Goal: Task Accomplishment & Management: Complete application form

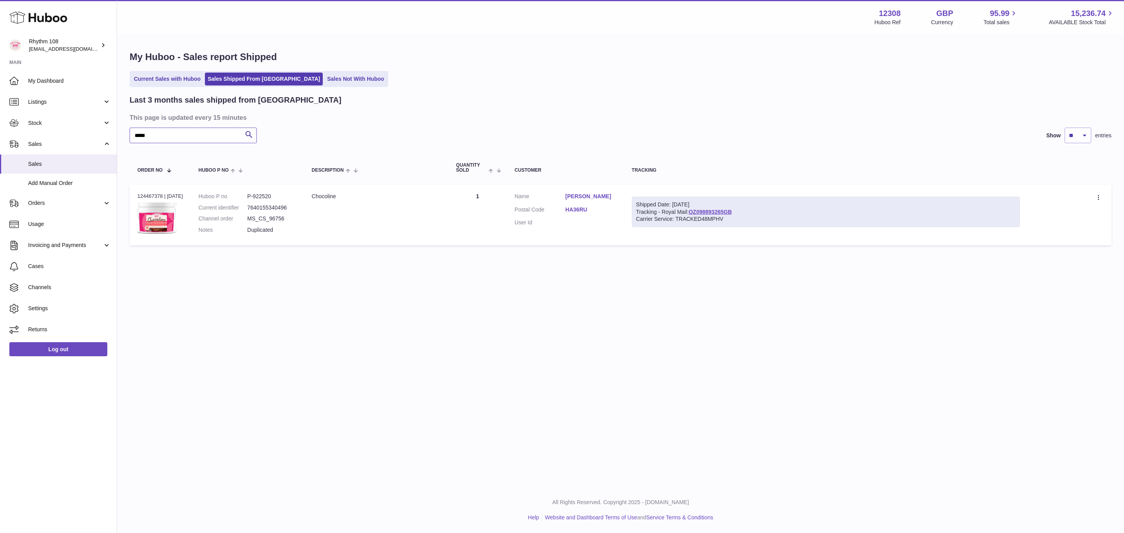
click at [209, 136] on input "*****" at bounding box center [193, 136] width 127 height 16
drag, startPoint x: 209, startPoint y: 136, endPoint x: 134, endPoint y: 135, distance: 74.9
click at [134, 135] on input "*****" at bounding box center [193, 136] width 127 height 16
paste input "text"
type input "*****"
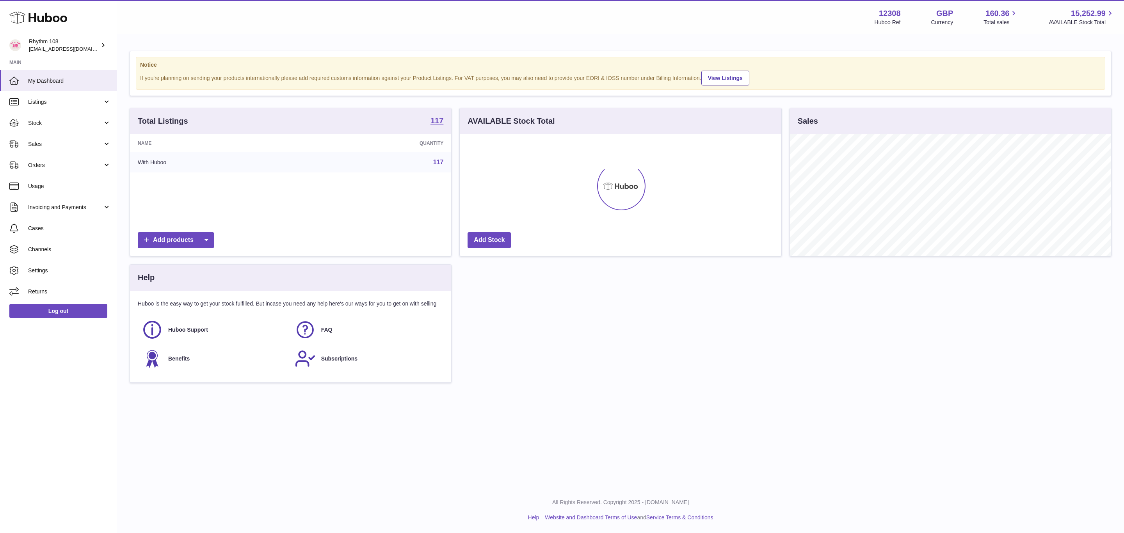
scroll to position [122, 321]
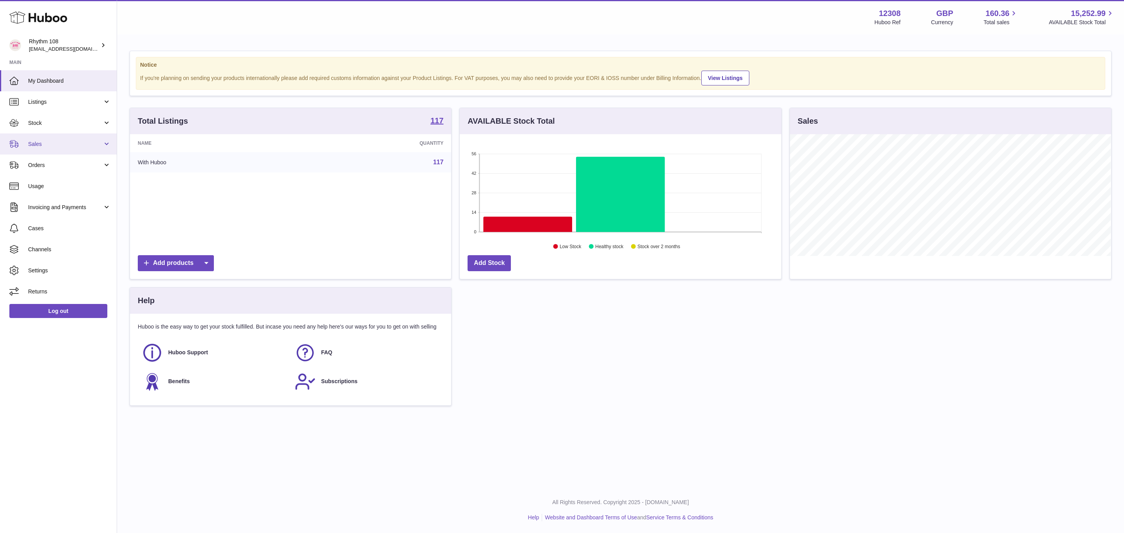
click at [34, 149] on link "Sales" at bounding box center [58, 143] width 117 height 21
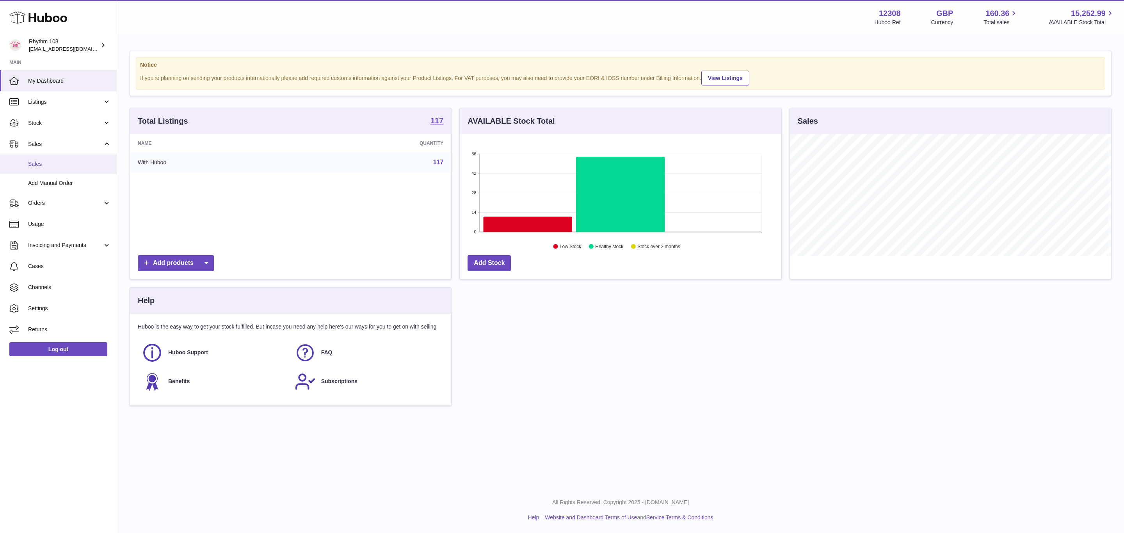
click at [54, 164] on span "Sales" at bounding box center [69, 163] width 83 height 7
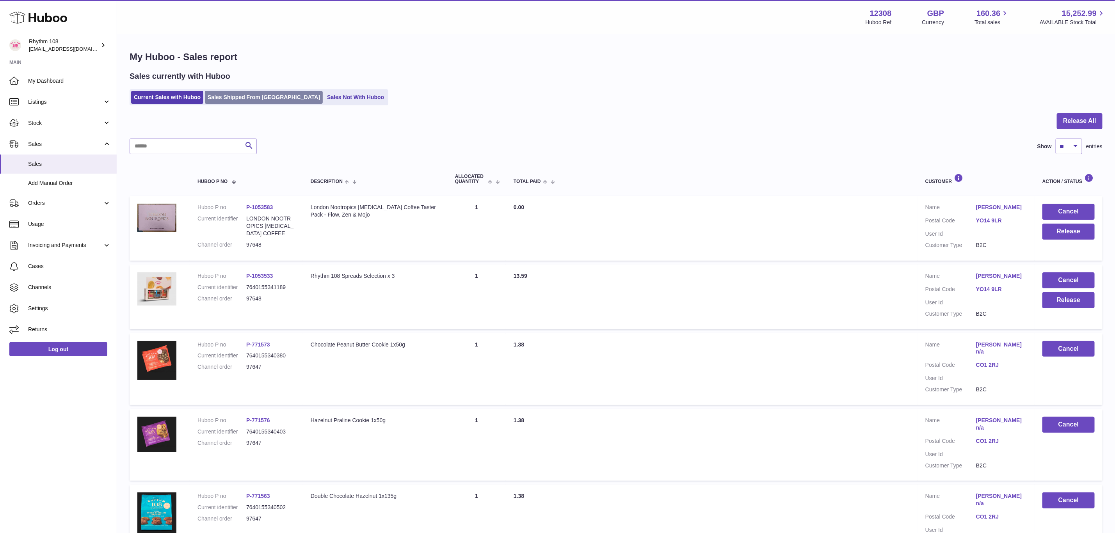
click at [234, 98] on link "Sales Shipped From [GEOGRAPHIC_DATA]" at bounding box center [264, 97] width 118 height 13
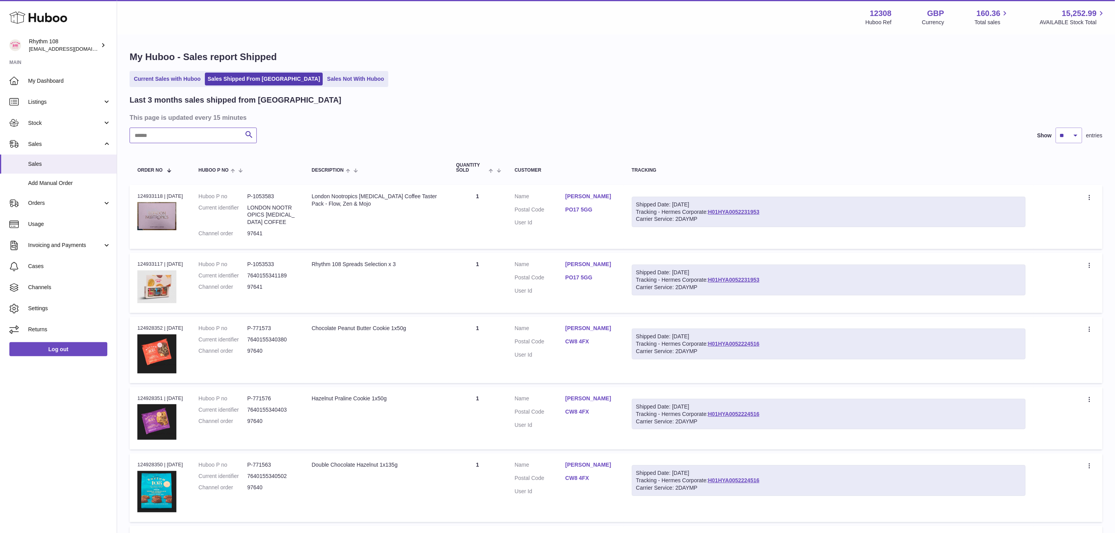
click at [185, 136] on input "text" at bounding box center [193, 136] width 127 height 16
paste input "*****"
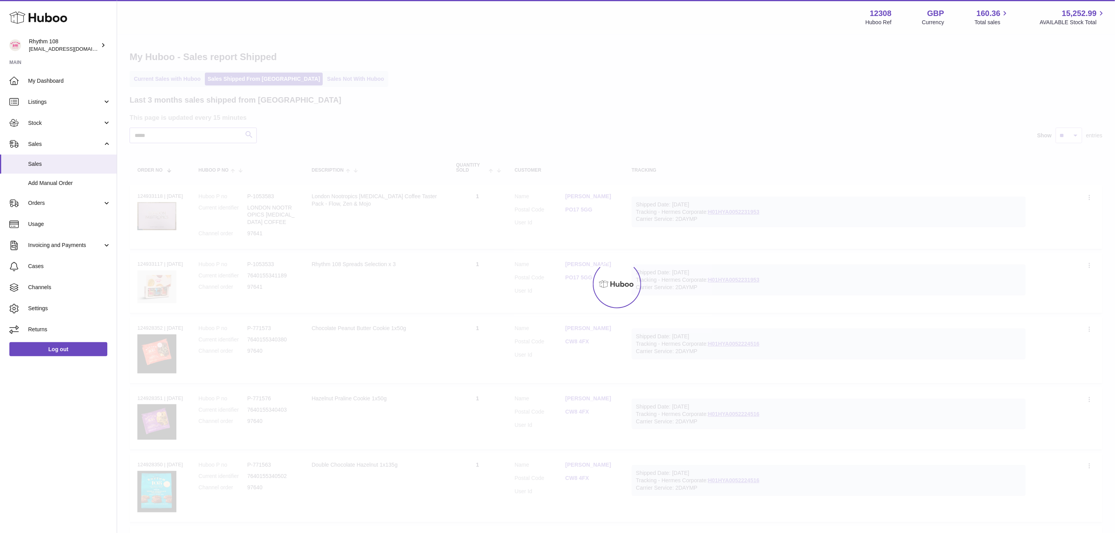
type input "*****"
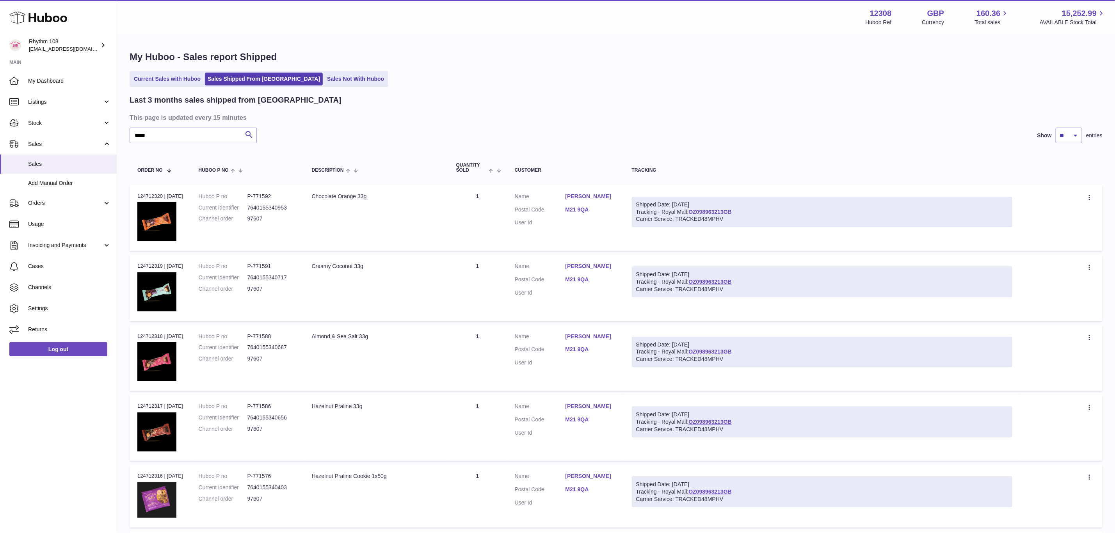
click at [720, 211] on link "OZ098963213GB" at bounding box center [709, 212] width 43 height 6
click at [580, 211] on dl "Customer Name Christopher Forrester Postal Code M21 9QA User Id" at bounding box center [565, 212] width 101 height 38
click at [580, 213] on link "M21 9QA" at bounding box center [590, 209] width 51 height 7
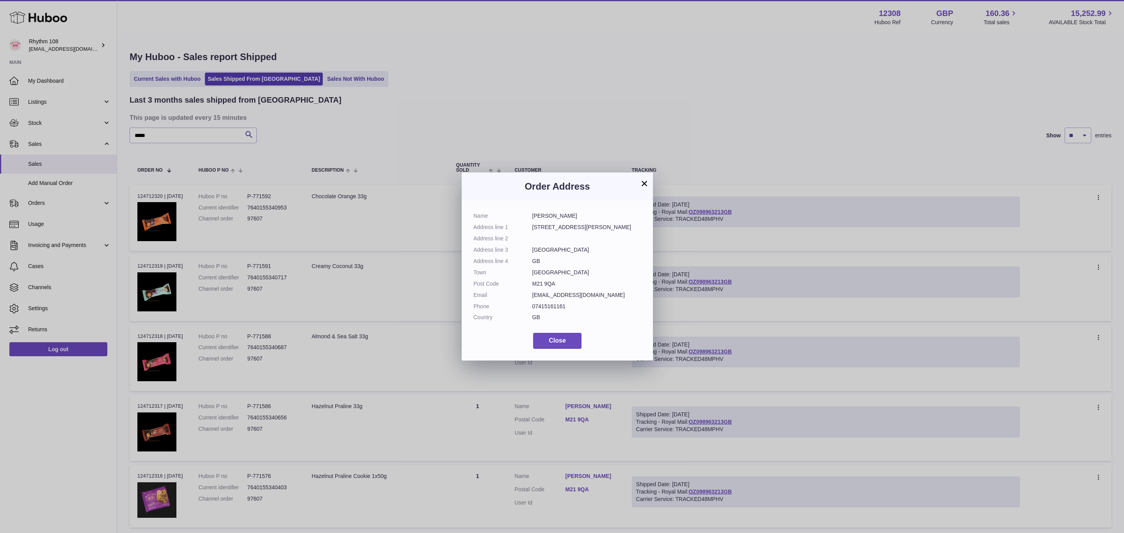
drag, startPoint x: 561, startPoint y: 279, endPoint x: 518, endPoint y: 280, distance: 42.9
click at [518, 280] on dl "Name Christopher Forrester Address line 1 1 Oswald Lane Address line 2 Address …" at bounding box center [557, 268] width 168 height 113
copy dl "M21 9QA"
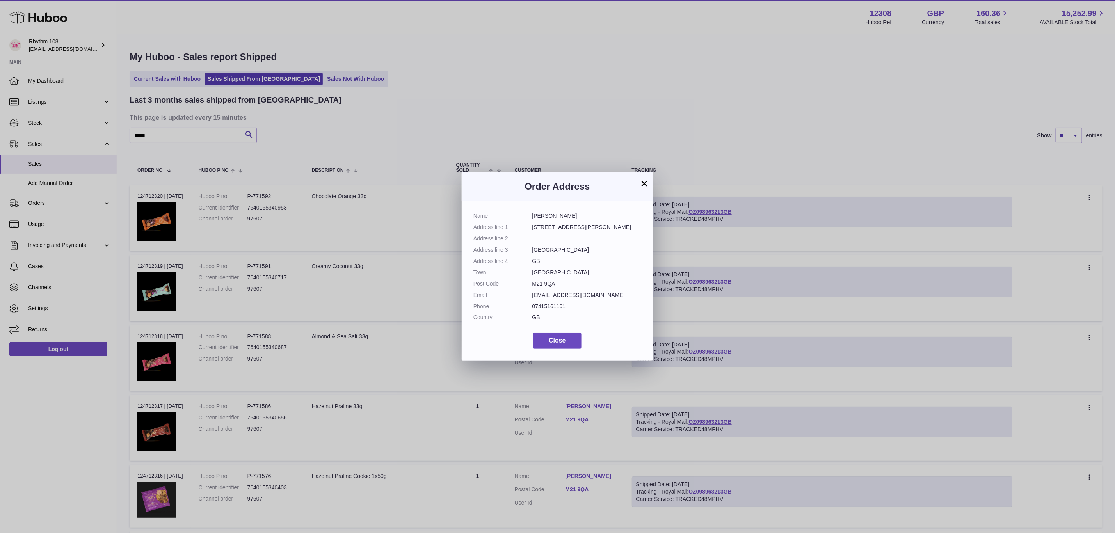
click at [760, 147] on div "× Order Address Name Christopher Forrester Address line 1 1 Oswald Lane Address…" at bounding box center [557, 266] width 1115 height 533
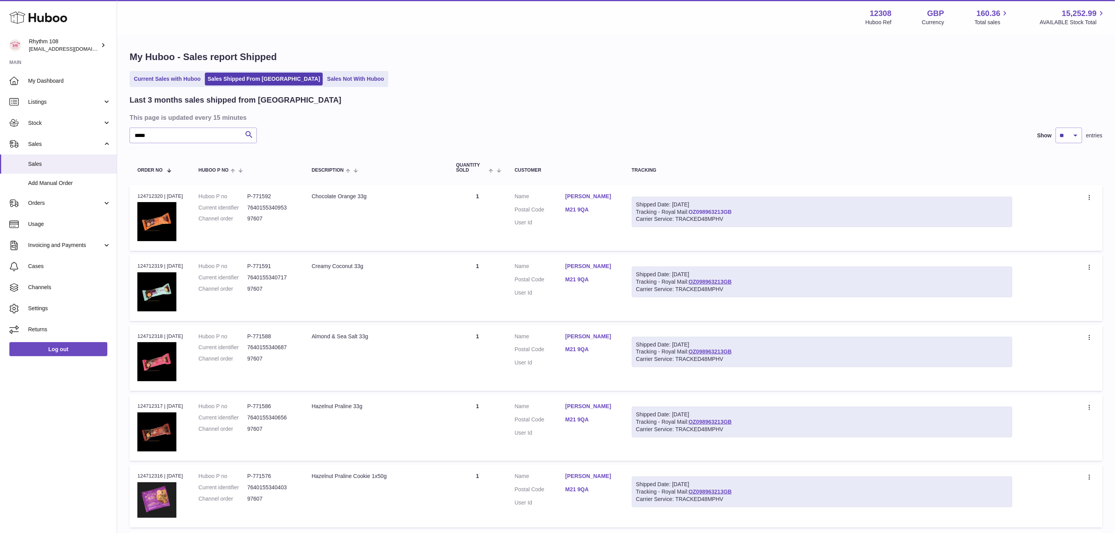
click at [719, 213] on link "OZ098963213GB" at bounding box center [709, 212] width 43 height 6
click at [43, 121] on span "Stock" at bounding box center [65, 122] width 75 height 7
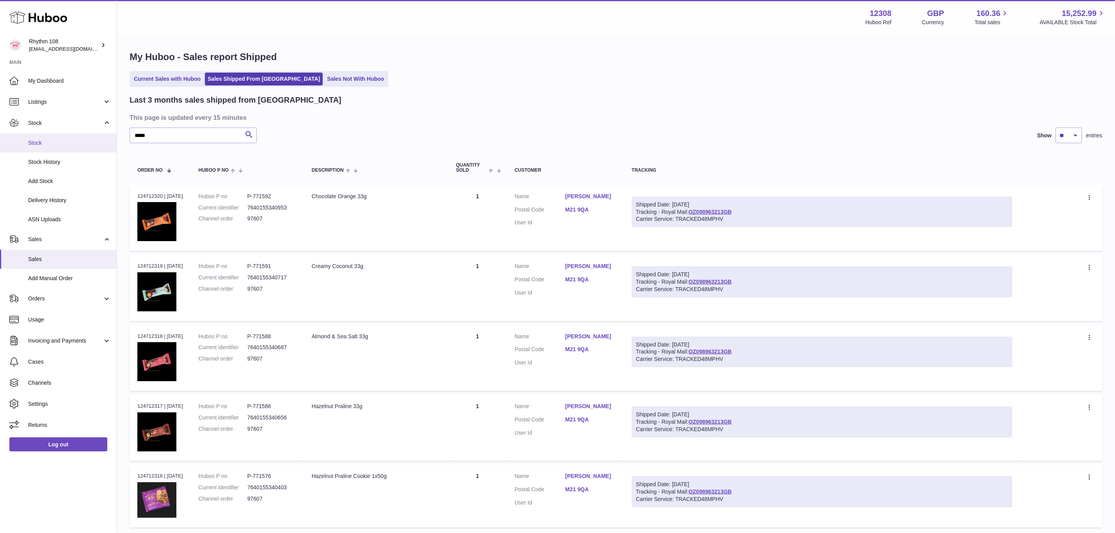
click at [43, 139] on span "Stock" at bounding box center [69, 142] width 83 height 7
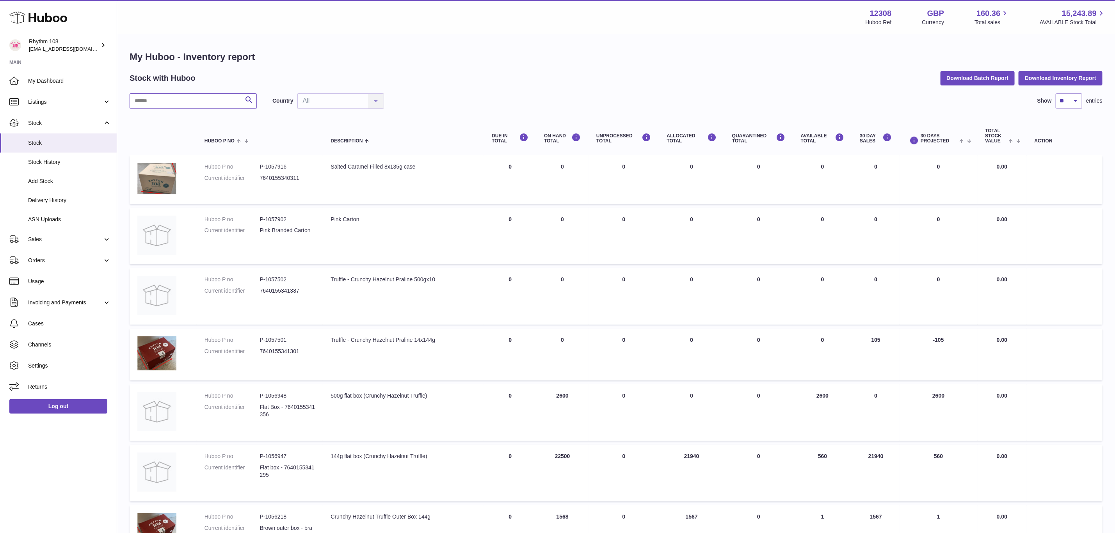
click at [161, 99] on input "text" at bounding box center [193, 101] width 127 height 16
type input "**"
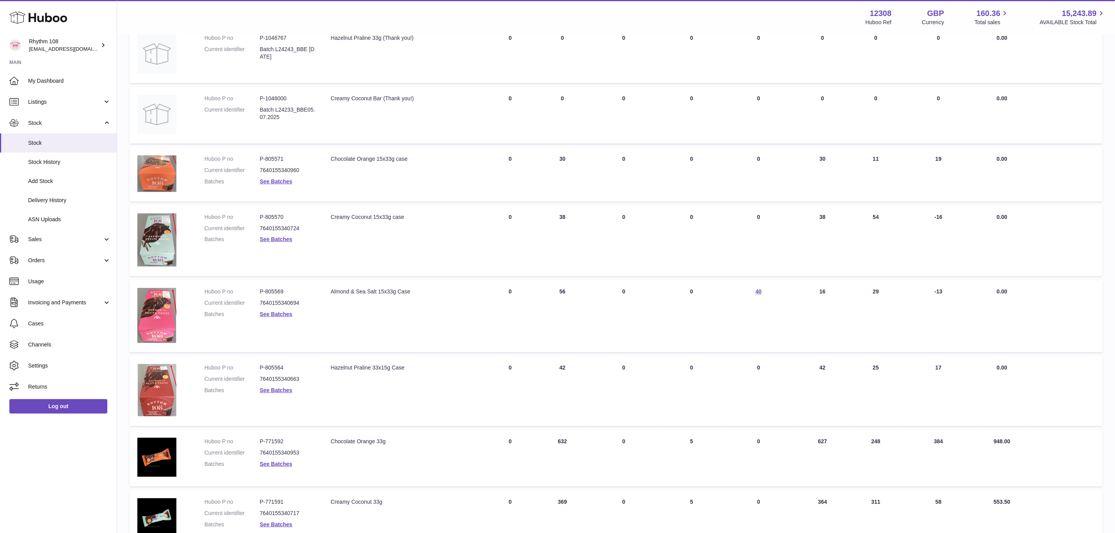
scroll to position [234, 0]
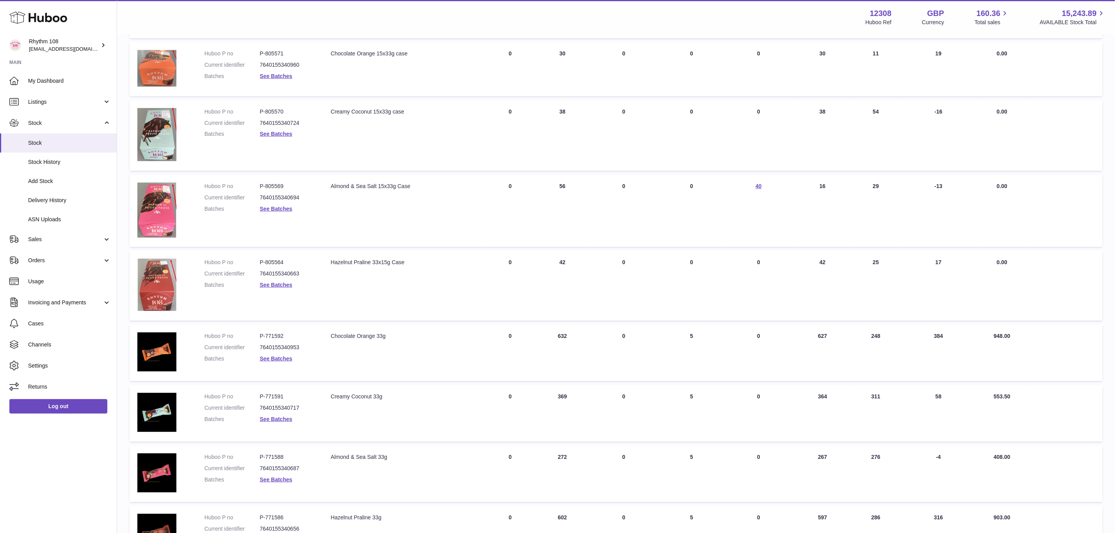
click at [282, 212] on dl "Huboo P no P-805569 Current identifier 7640155340694 Batches See Batches" at bounding box center [259, 200] width 111 height 34
click at [281, 210] on dd "See Batches" at bounding box center [287, 208] width 55 height 7
click at [280, 206] on link "See Batches" at bounding box center [276, 209] width 32 height 6
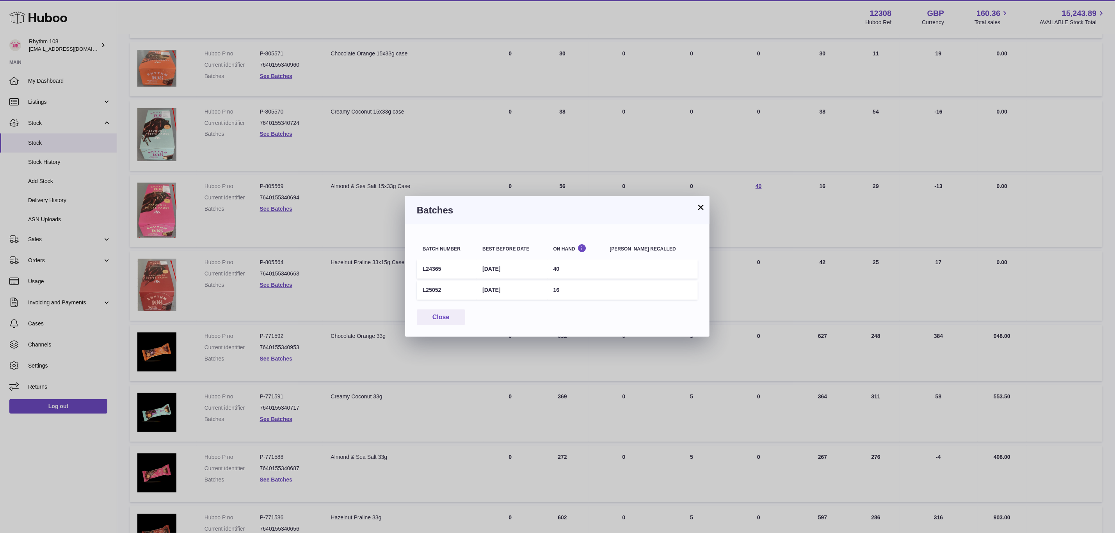
click at [783, 21] on div "× Batches Batch number Best before date On Hand Batch recalled L24365 6th Oct 2…" at bounding box center [557, 266] width 1115 height 533
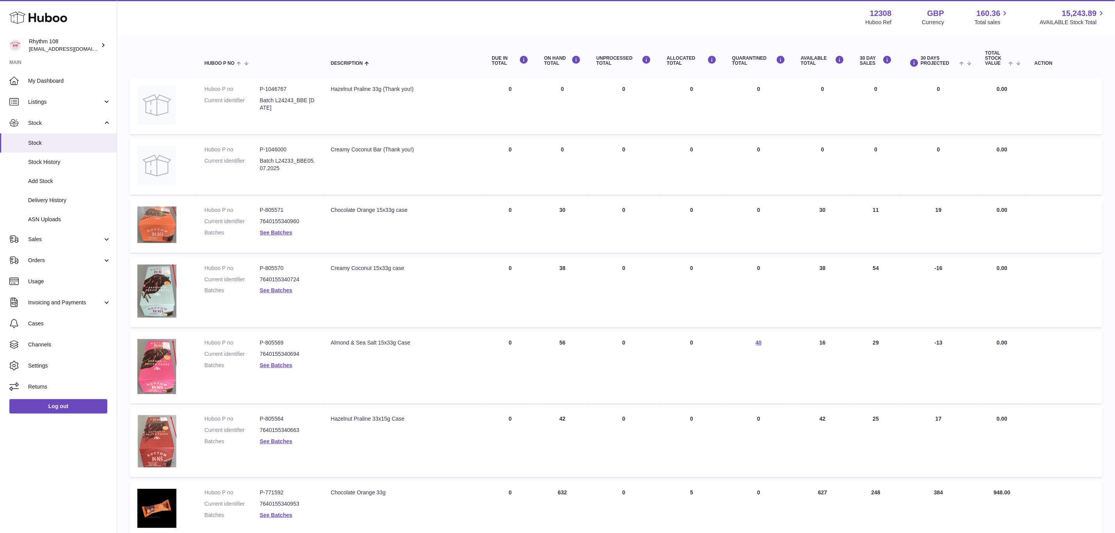
scroll to position [59, 0]
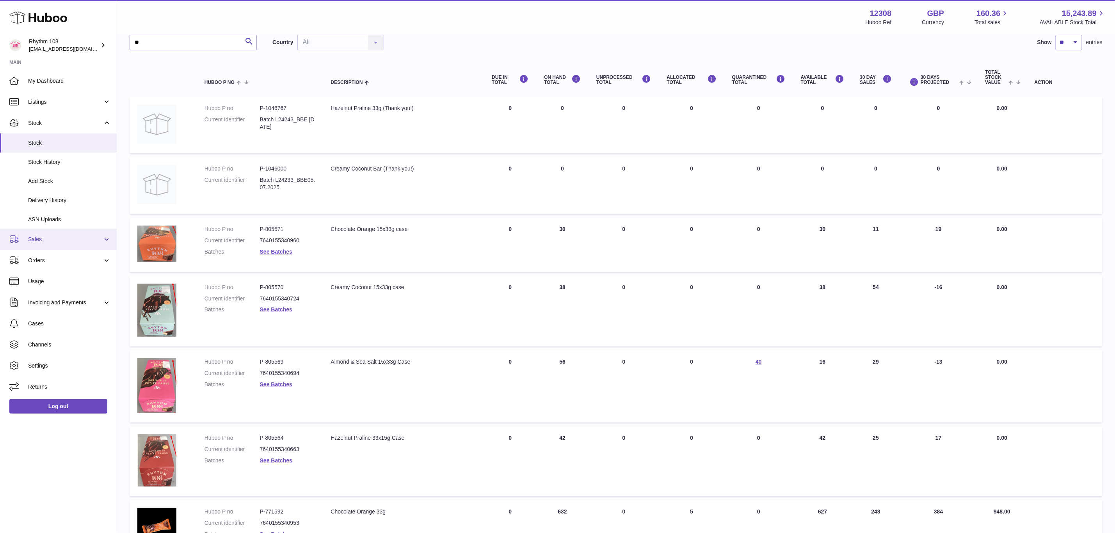
click at [35, 237] on span "Sales" at bounding box center [65, 239] width 75 height 7
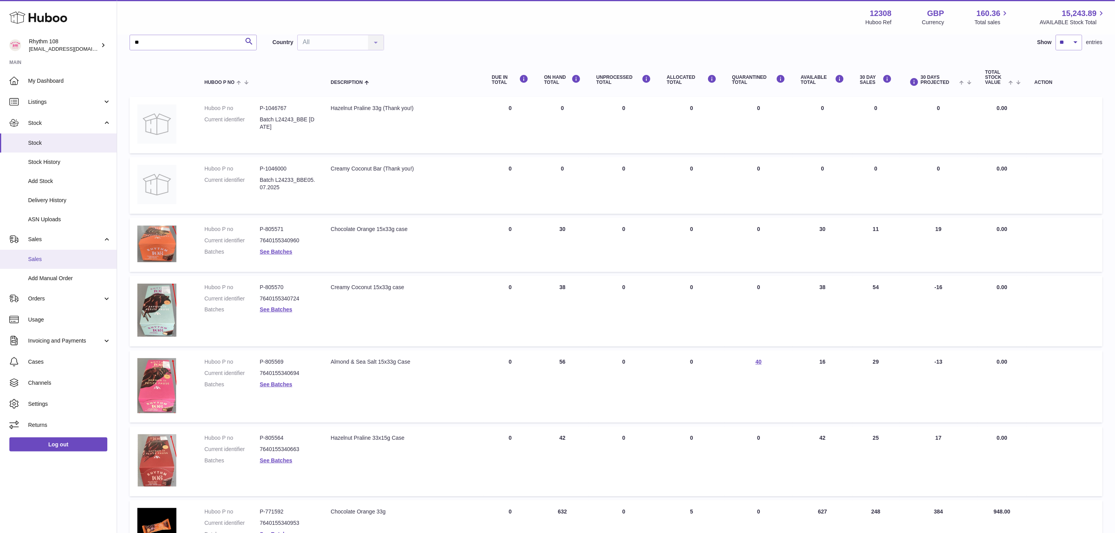
click at [68, 258] on span "Sales" at bounding box center [69, 259] width 83 height 7
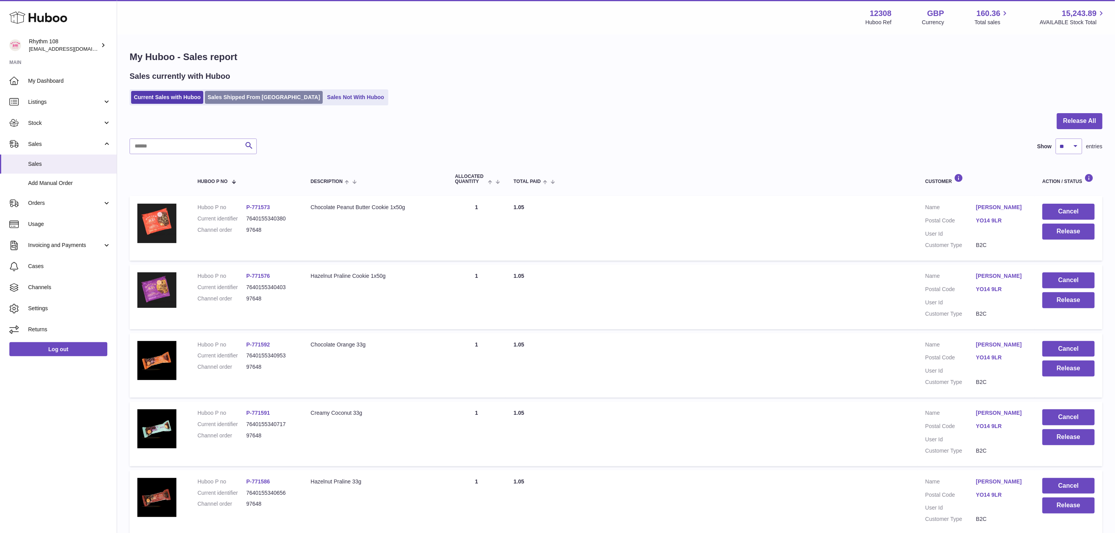
click at [233, 99] on link "Sales Shipped From [GEOGRAPHIC_DATA]" at bounding box center [264, 97] width 118 height 13
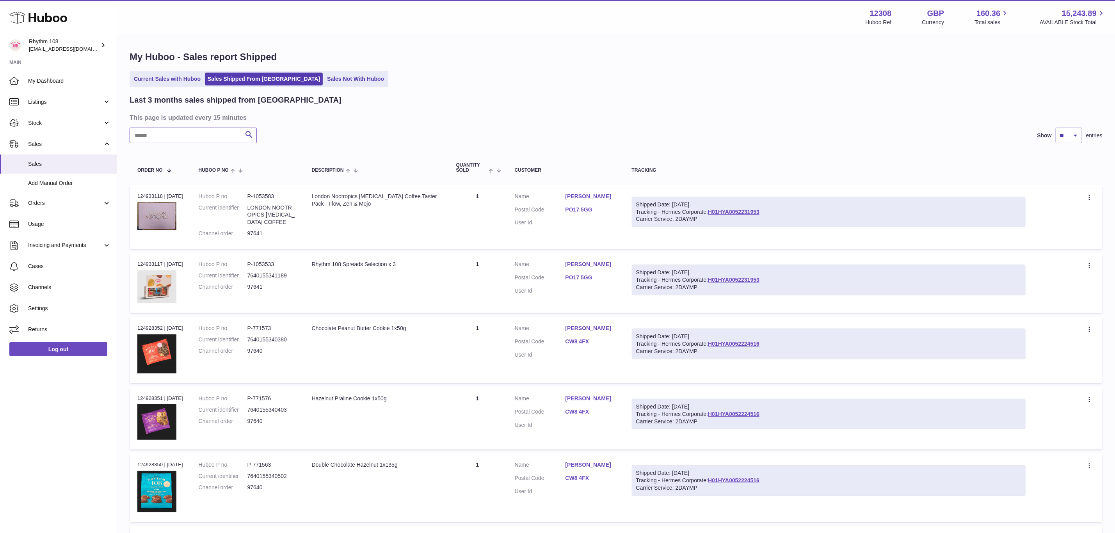
click at [193, 134] on input "text" at bounding box center [193, 136] width 127 height 16
type input "**"
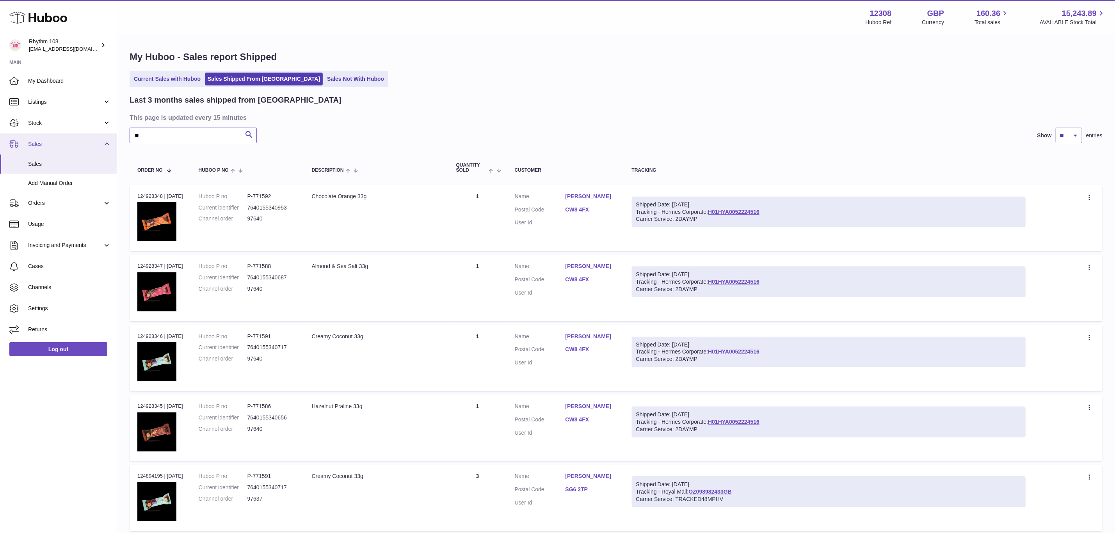
drag, startPoint x: 193, startPoint y: 134, endPoint x: 109, endPoint y: 137, distance: 83.9
click at [113, 137] on div "Huboo Rhythm 108 [EMAIL_ADDRESS][DOMAIN_NAME] Main My Dashboard Listings Not wi…" at bounding box center [557, 483] width 1115 height 966
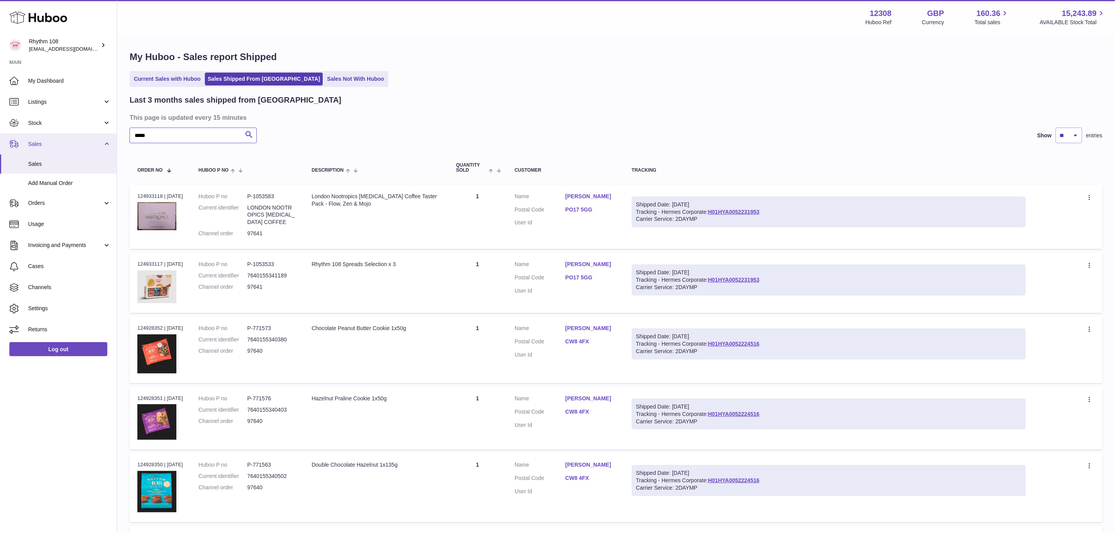
type input "*****"
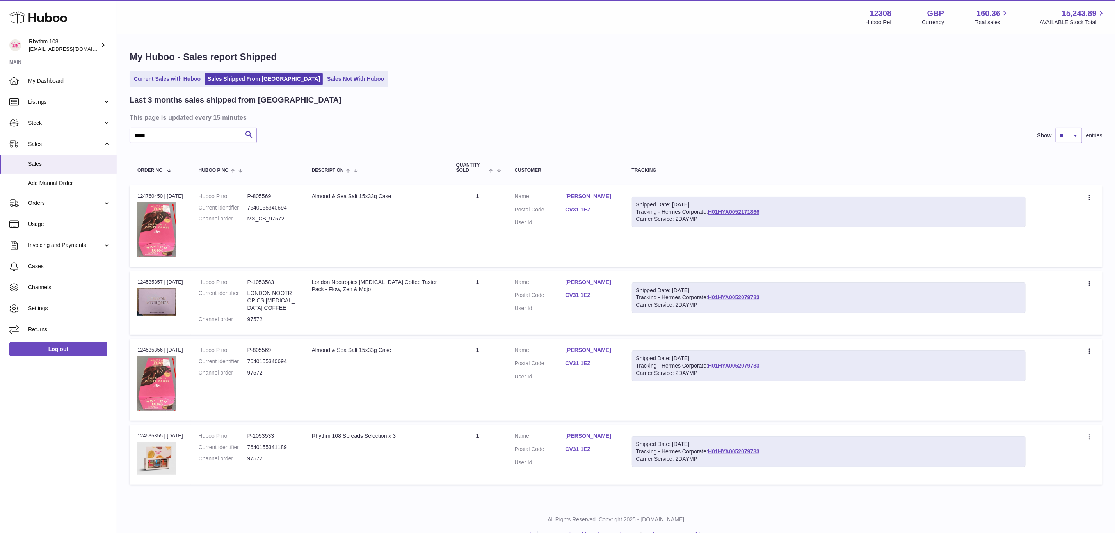
drag, startPoint x: 306, startPoint y: 220, endPoint x: 239, endPoint y: 220, distance: 66.7
click at [239, 220] on tr "Order no 124760450 | 15th Sep Huboo P no P-805569 Current identifier 7640155340…" at bounding box center [616, 226] width 973 height 82
copy tr "MS_CS_97572 Description"
click at [804, 133] on div "***** Search Show ** ** ** entries" at bounding box center [616, 136] width 973 height 16
click at [1090, 194] on icon at bounding box center [1089, 198] width 9 height 8
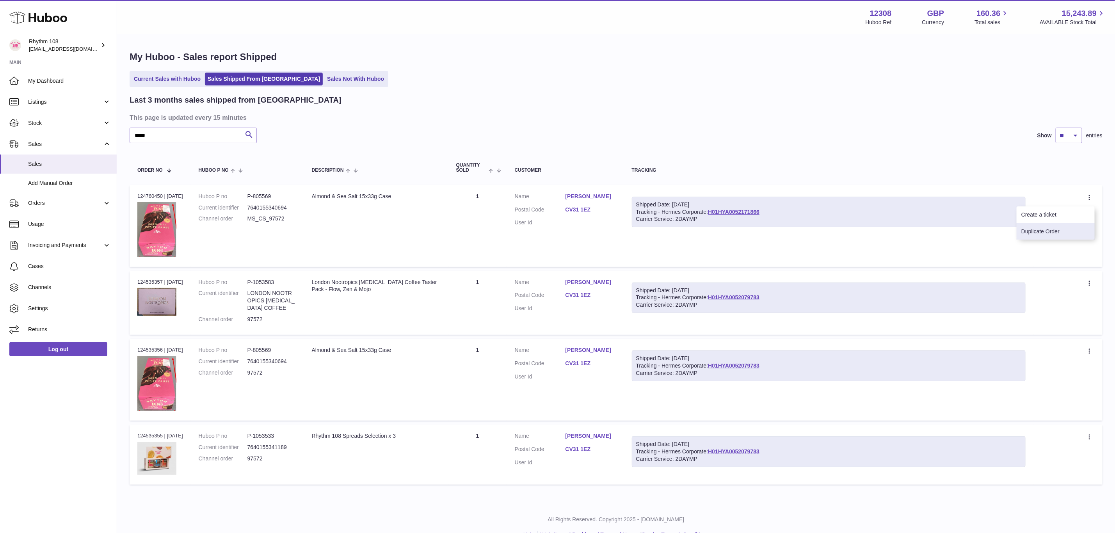
click at [1043, 229] on li "Duplicate Order" at bounding box center [1055, 231] width 78 height 17
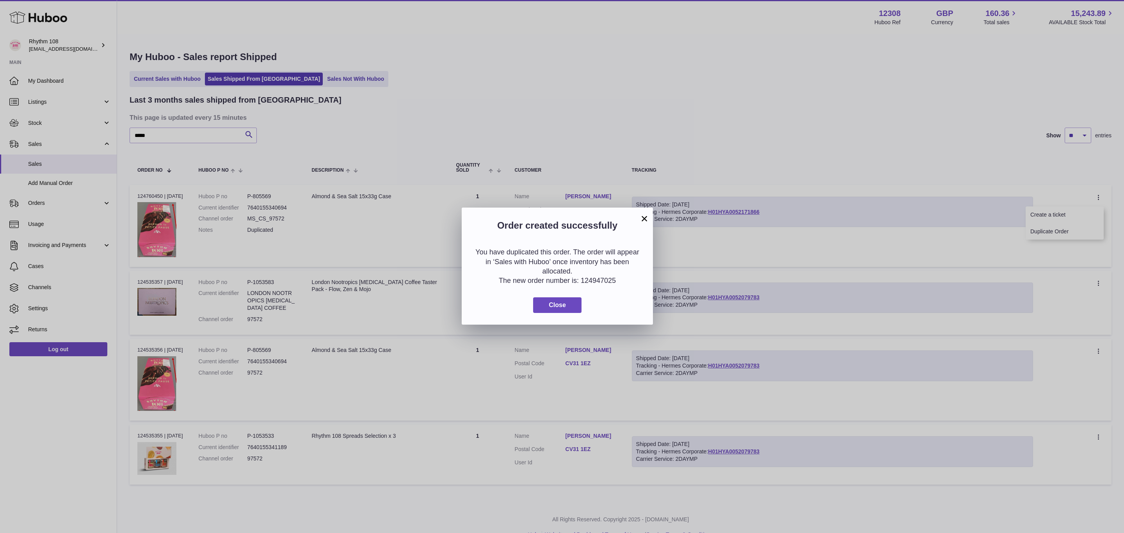
drag, startPoint x: 624, startPoint y: 276, endPoint x: 580, endPoint y: 280, distance: 43.8
click at [580, 280] on p "The new order number is: 124947025" at bounding box center [557, 280] width 168 height 9
copy p "124947025"
click at [566, 304] on button "Close" at bounding box center [557, 305] width 48 height 16
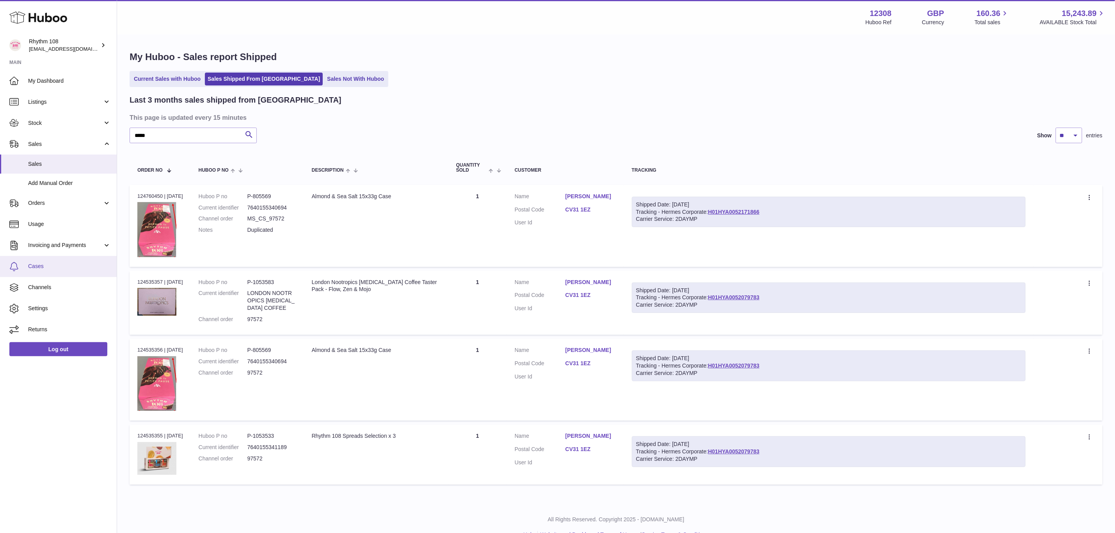
click at [46, 272] on link "Cases" at bounding box center [58, 266] width 117 height 21
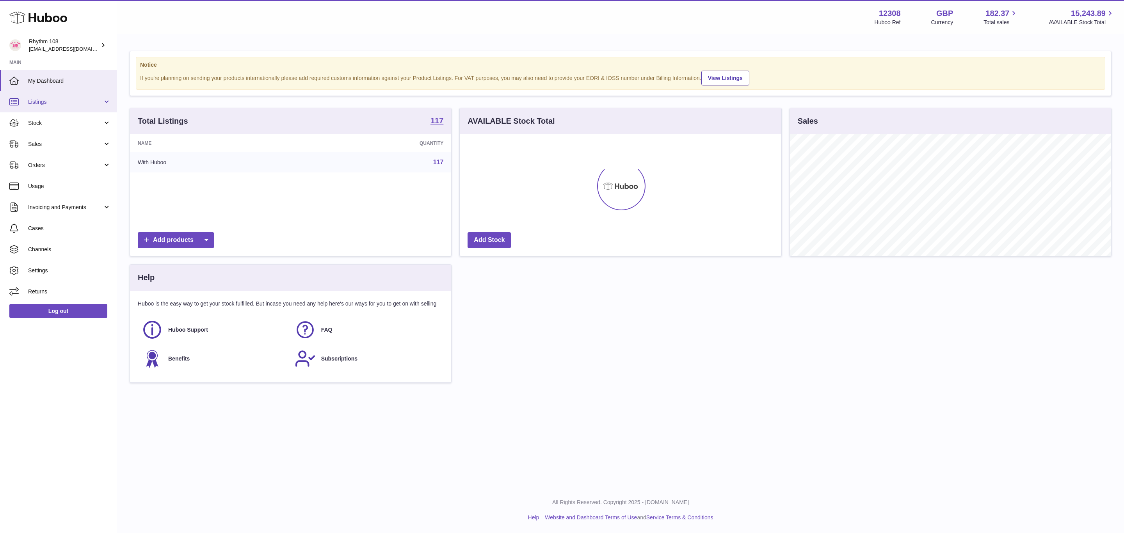
scroll to position [122, 321]
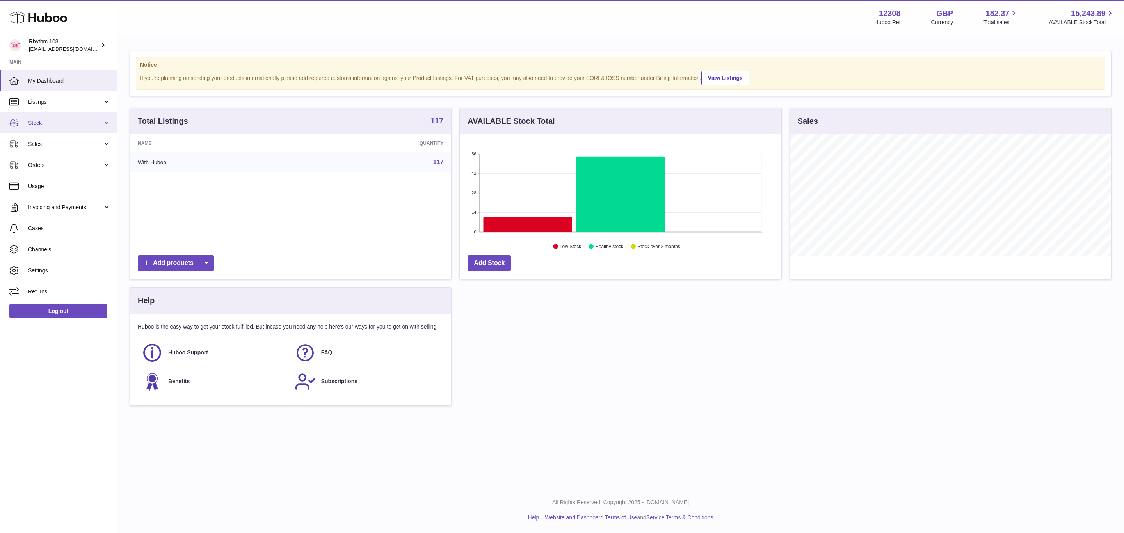
click at [22, 121] on link "Stock" at bounding box center [58, 122] width 117 height 21
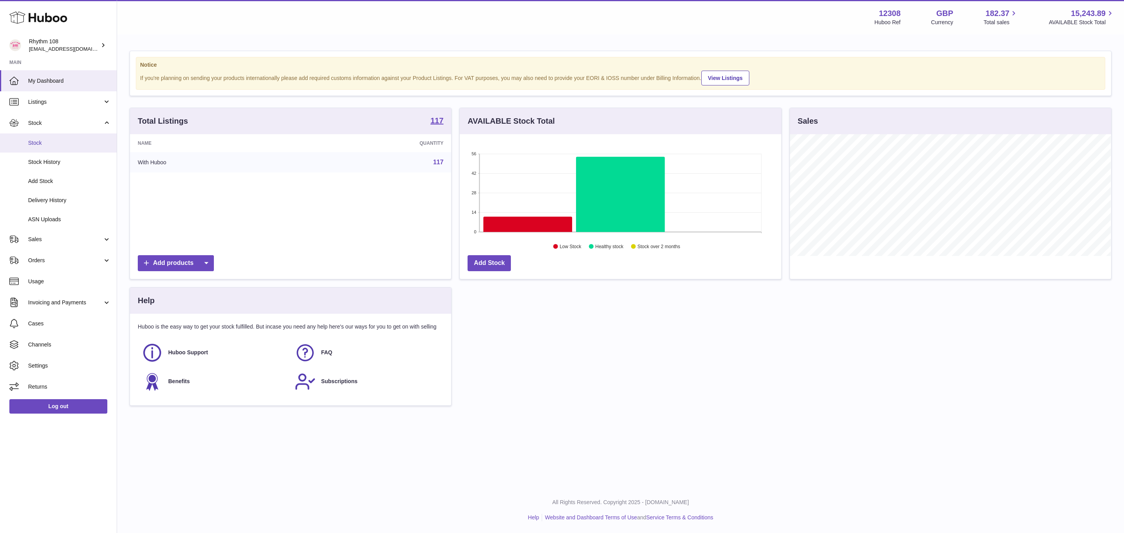
click at [36, 149] on link "Stock" at bounding box center [58, 142] width 117 height 19
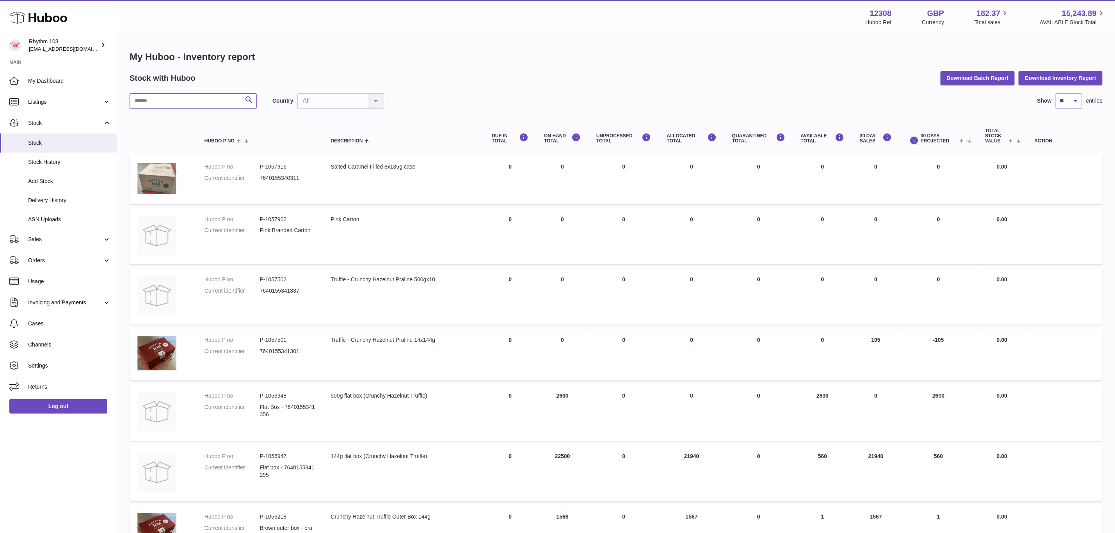
click at [160, 99] on input "text" at bounding box center [193, 101] width 127 height 16
type input "**"
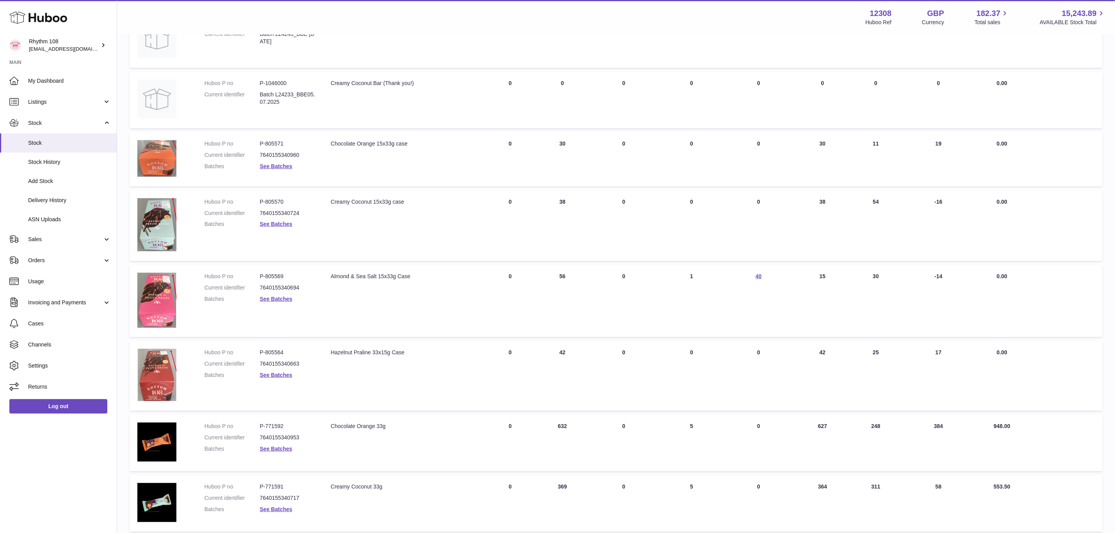
scroll to position [176, 0]
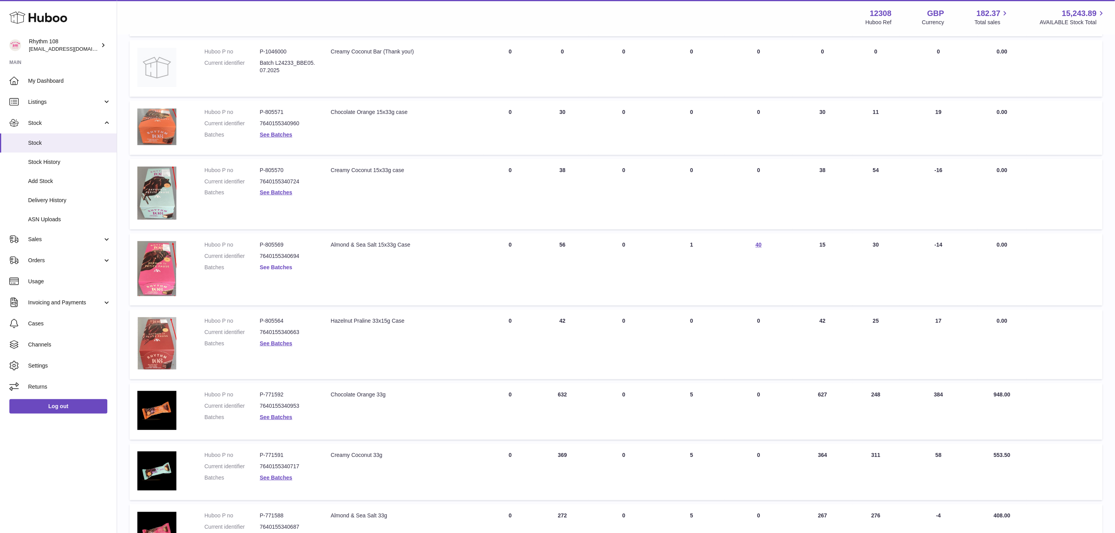
click at [272, 268] on link "See Batches" at bounding box center [276, 267] width 32 height 6
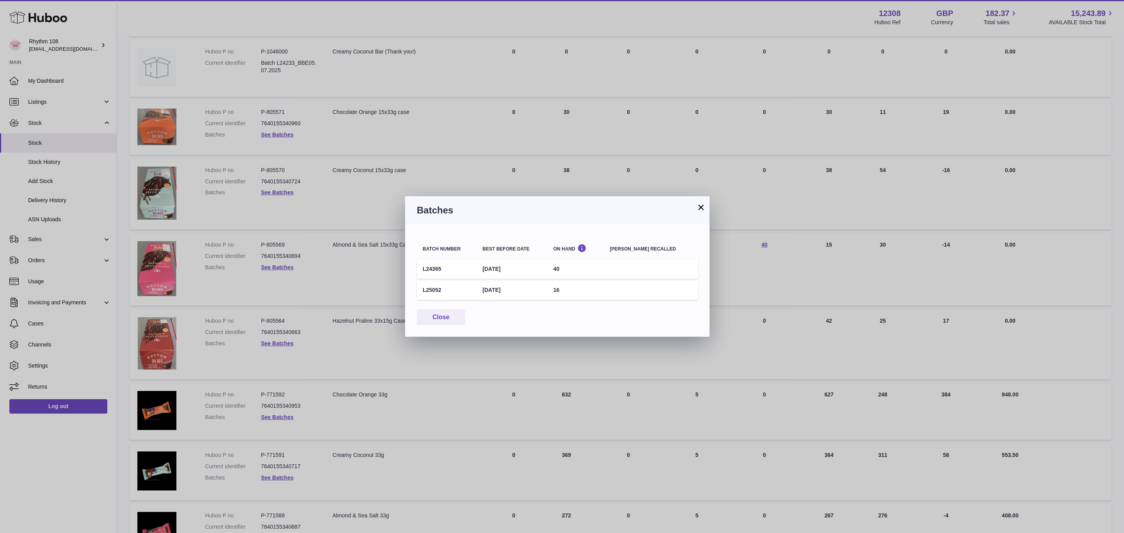
drag, startPoint x: 445, startPoint y: 272, endPoint x: 422, endPoint y: 267, distance: 22.7
click at [422, 267] on td "L24365" at bounding box center [447, 268] width 60 height 19
drag, startPoint x: 439, startPoint y: 286, endPoint x: 421, endPoint y: 291, distance: 18.2
click at [421, 291] on td "L25052" at bounding box center [447, 289] width 60 height 19
copy td "L25052"
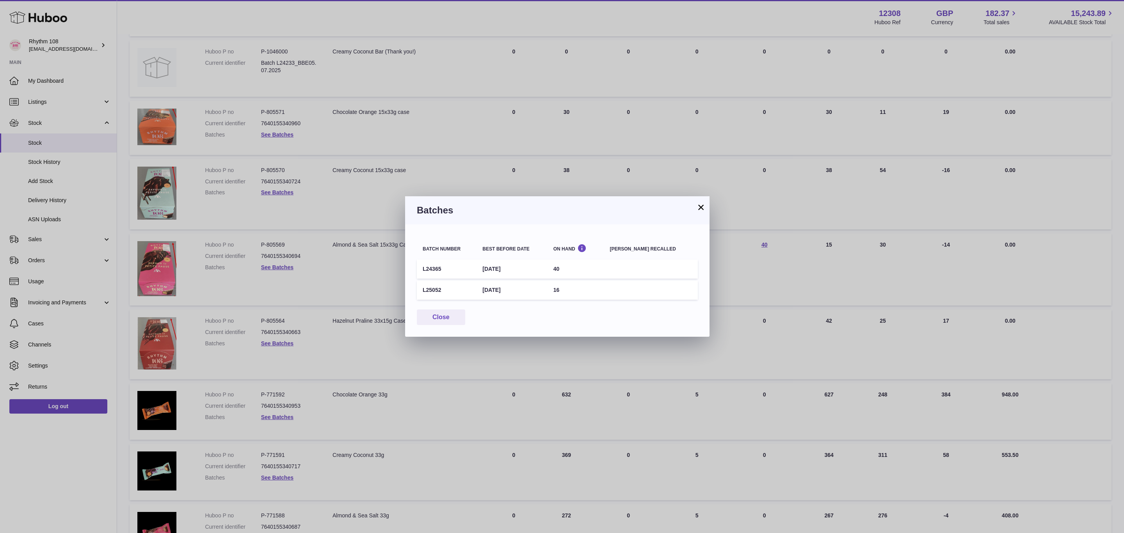
click at [699, 210] on button "×" at bounding box center [700, 206] width 9 height 9
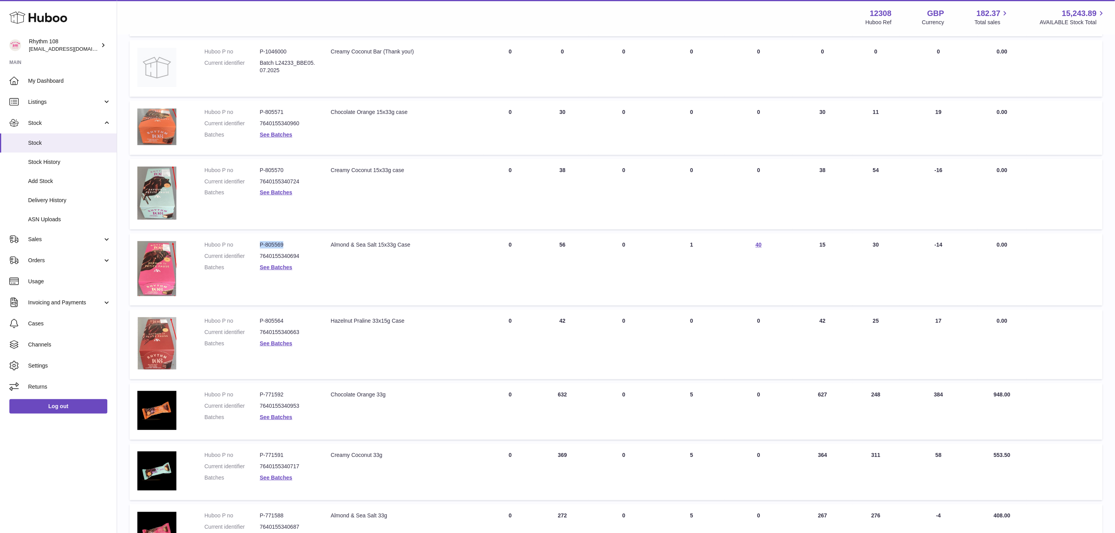
drag, startPoint x: 303, startPoint y: 245, endPoint x: 254, endPoint y: 243, distance: 49.2
click at [254, 243] on dl "Huboo P no P-805569 Current identifier 7640155340694 Batches See Batches" at bounding box center [259, 258] width 111 height 34
copy dl "P-805569"
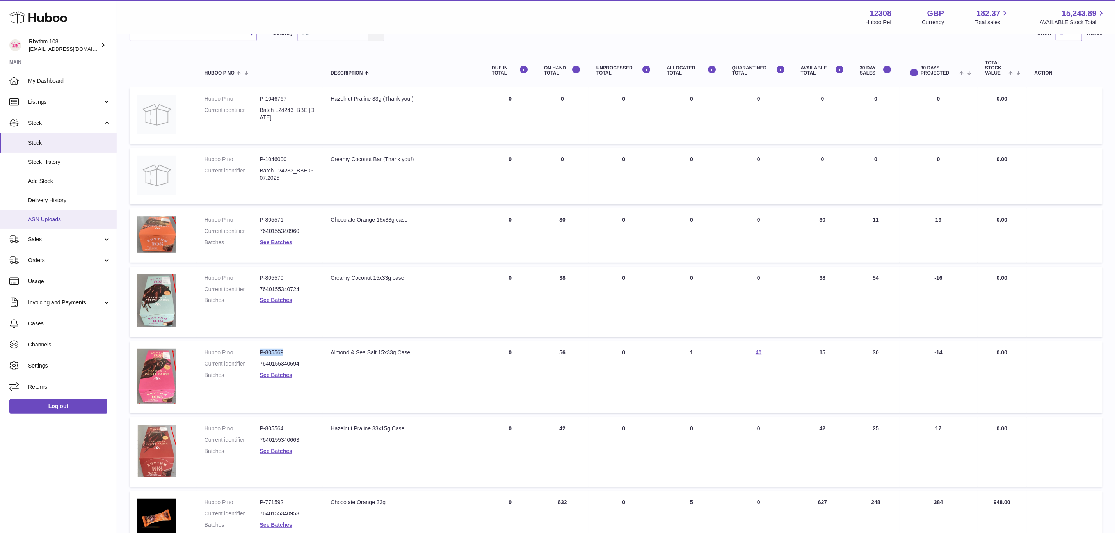
scroll to position [59, 0]
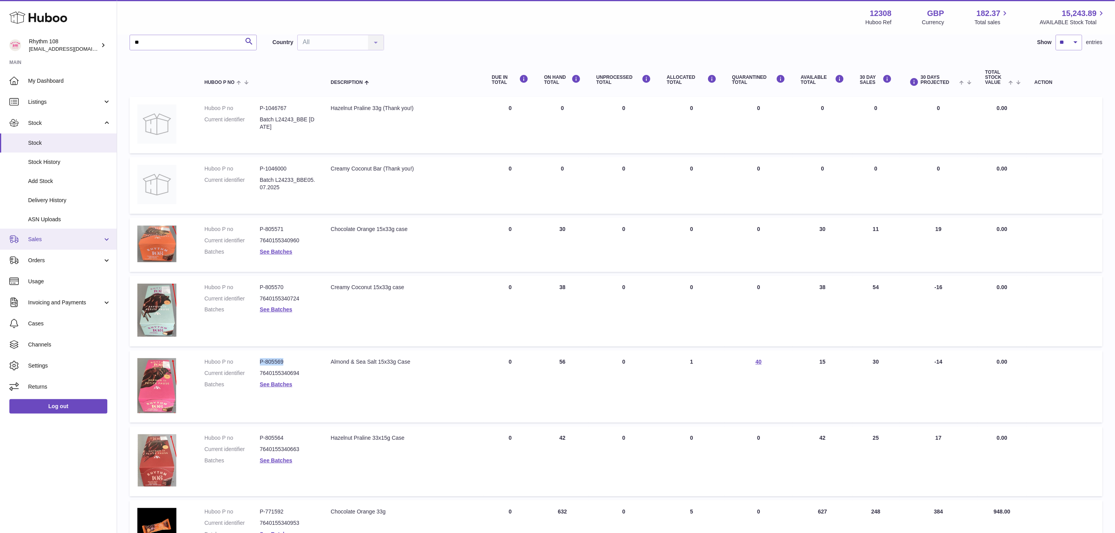
click at [52, 243] on span "Sales" at bounding box center [65, 239] width 75 height 7
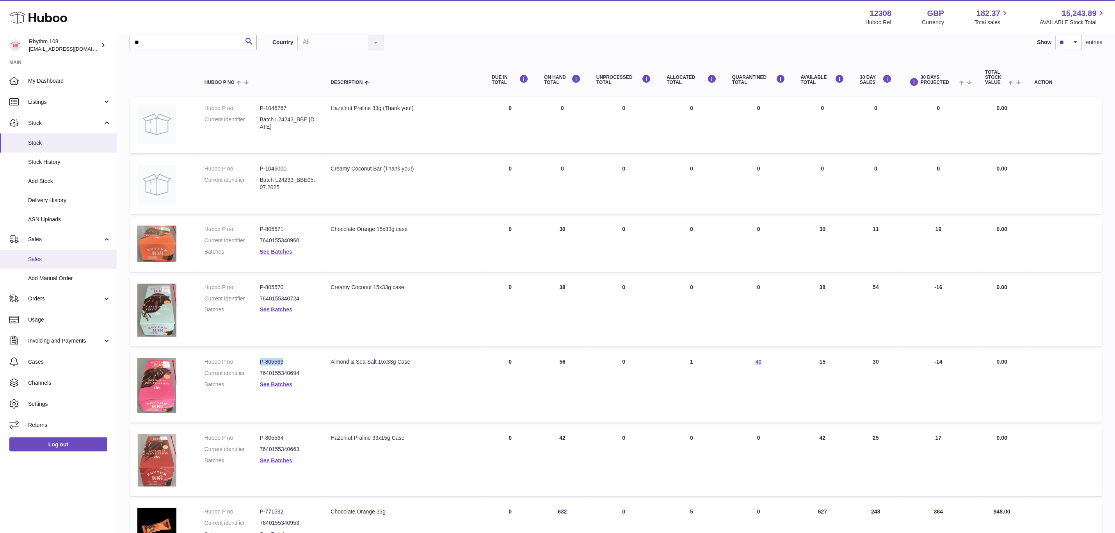
click at [51, 258] on span "Sales" at bounding box center [69, 259] width 83 height 7
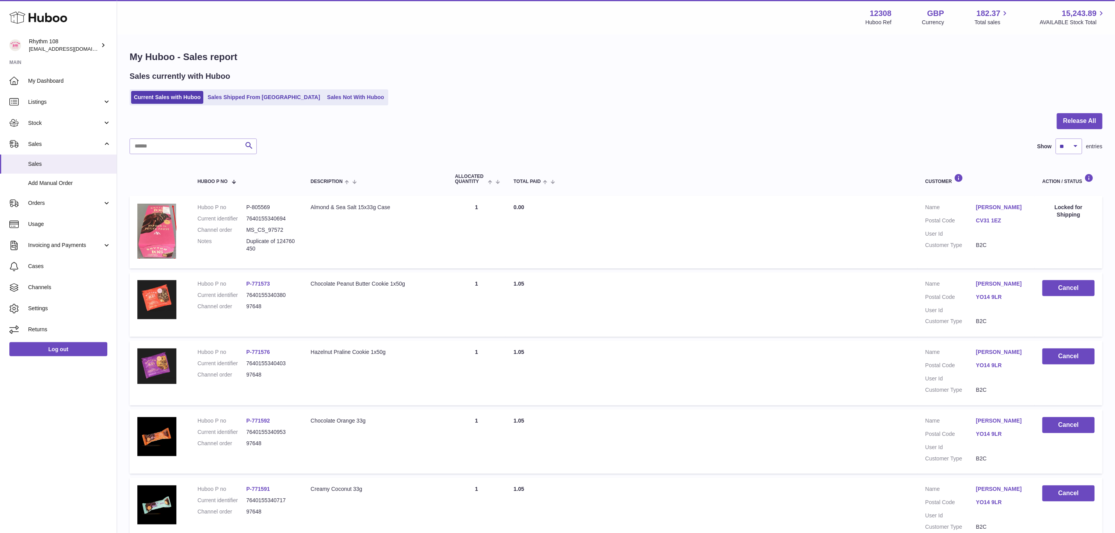
click at [254, 93] on link "Sales Shipped From [GEOGRAPHIC_DATA]" at bounding box center [264, 97] width 118 height 13
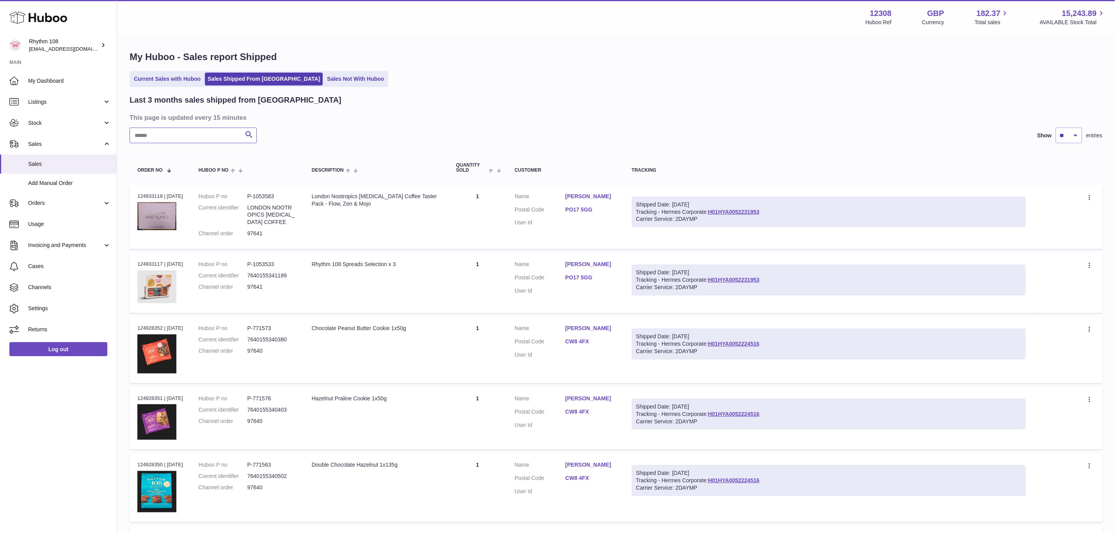
click at [202, 140] on input "text" at bounding box center [193, 136] width 127 height 16
paste input "*****"
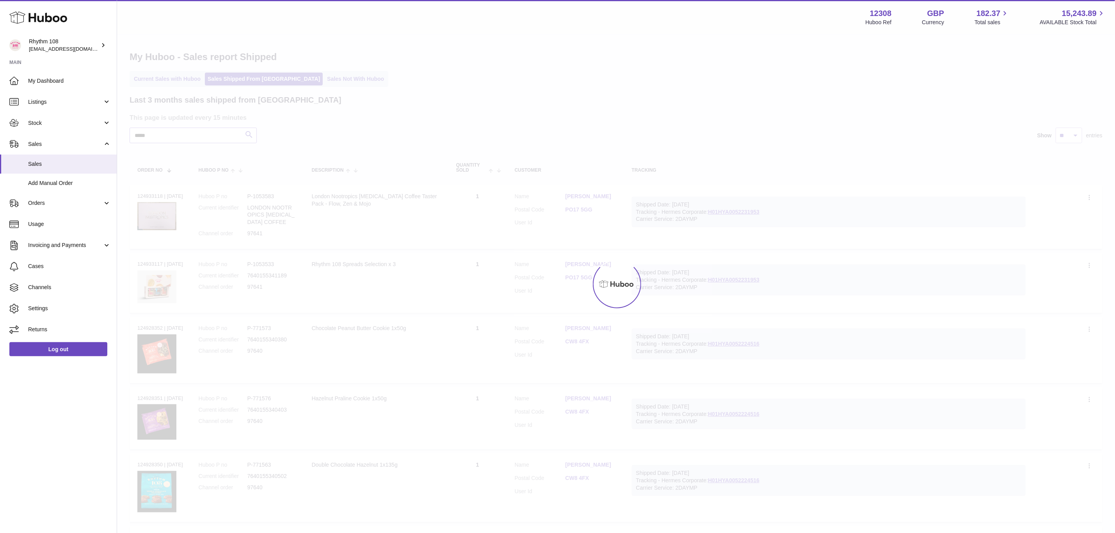
type input "*****"
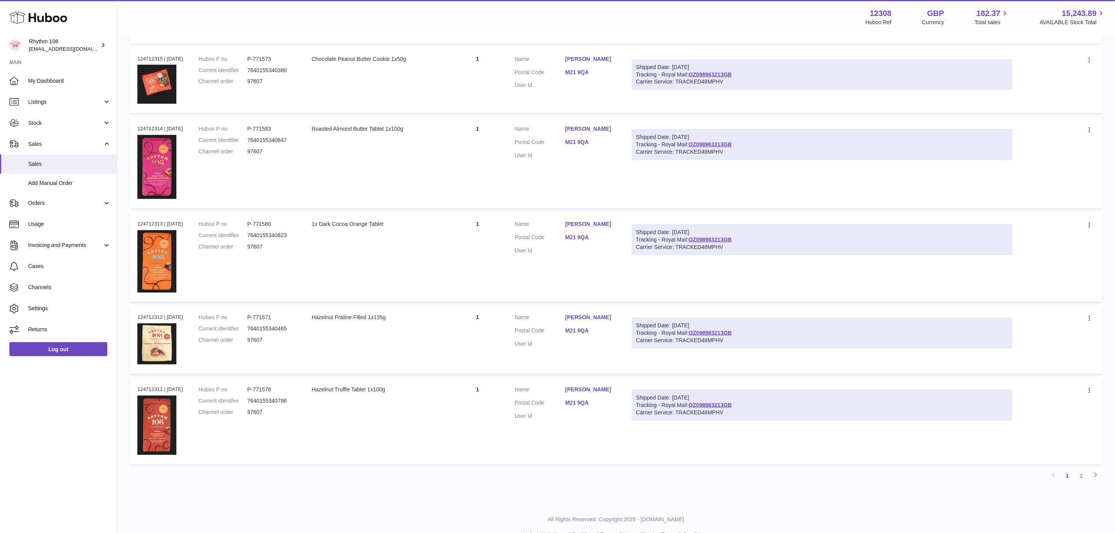
scroll to position [497, 0]
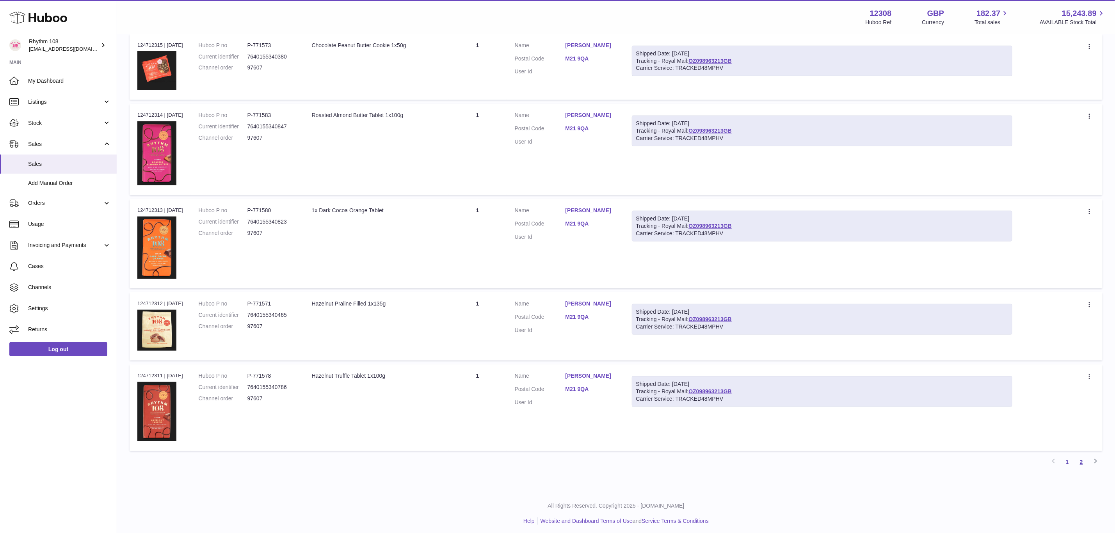
click at [1083, 460] on link "2" at bounding box center [1081, 462] width 14 height 14
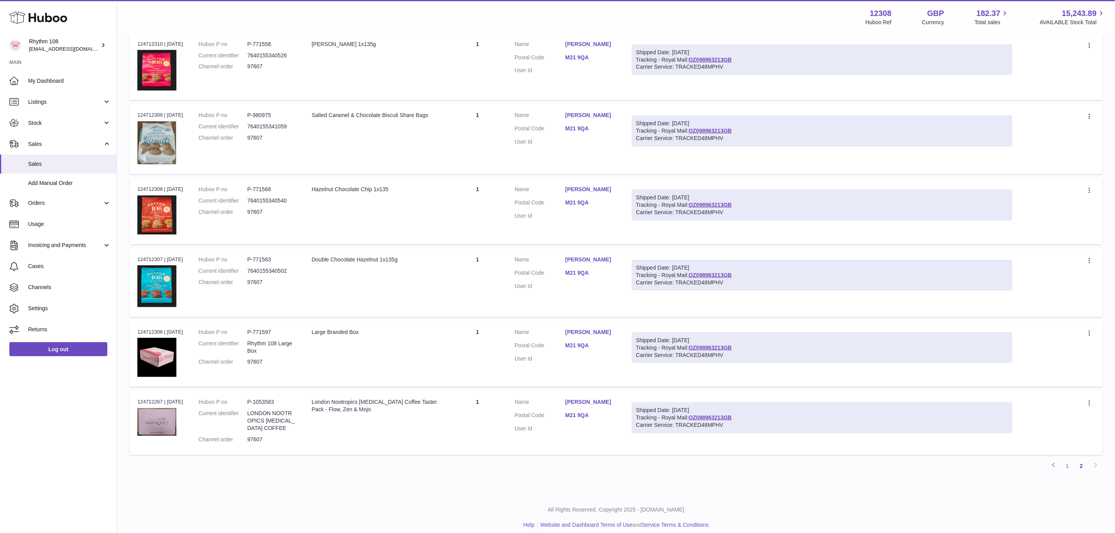
scroll to position [157, 0]
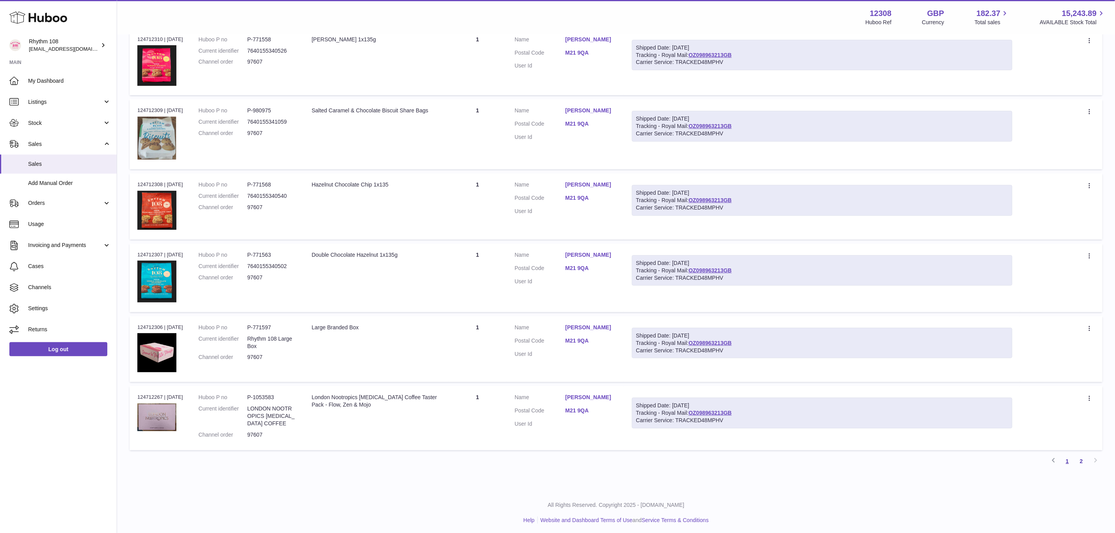
click at [1065, 460] on link "1" at bounding box center [1067, 461] width 14 height 14
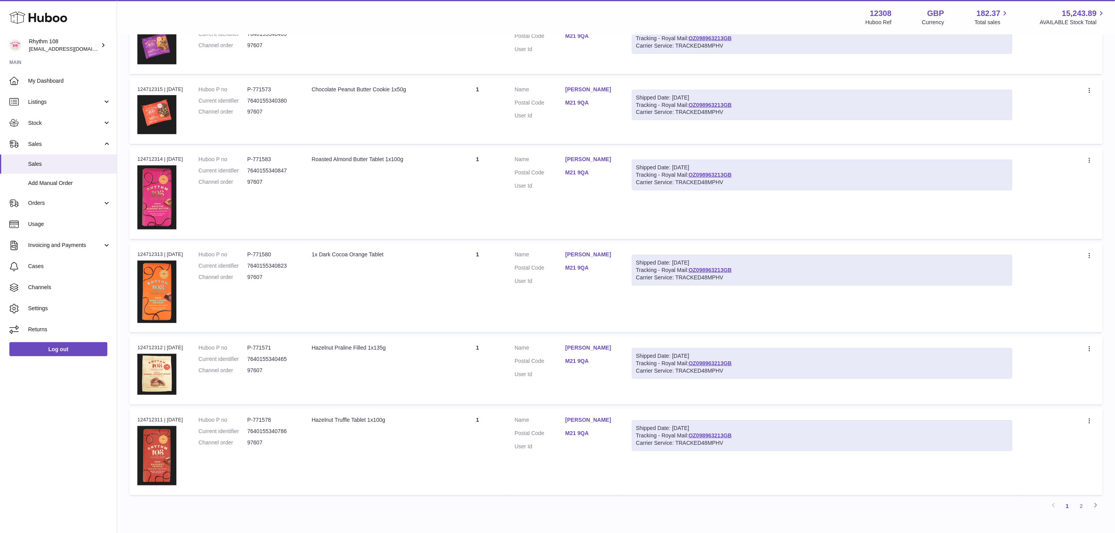
scroll to position [380, 0]
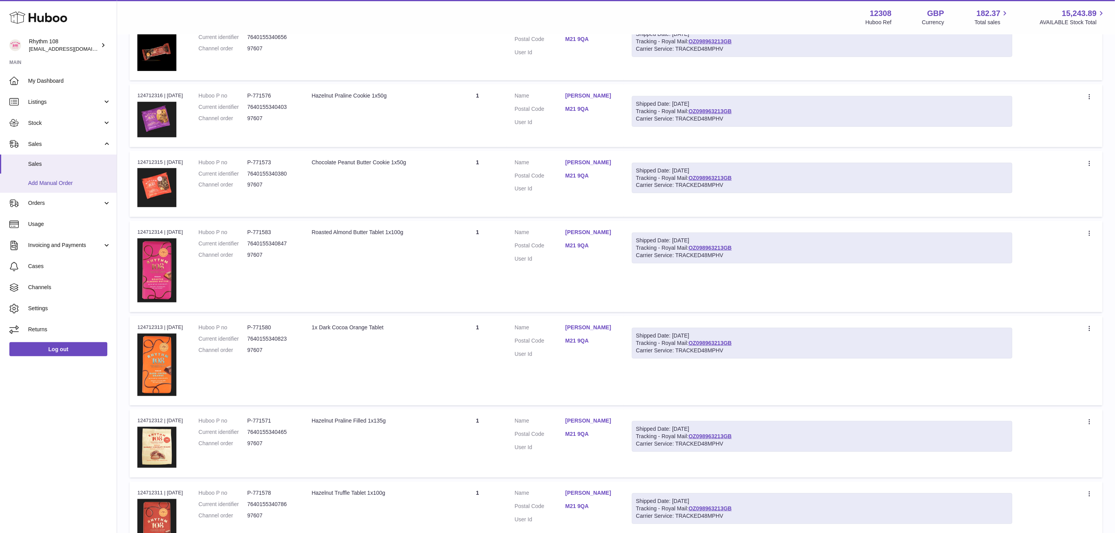
click at [65, 182] on span "Add Manual Order" at bounding box center [69, 182] width 83 height 7
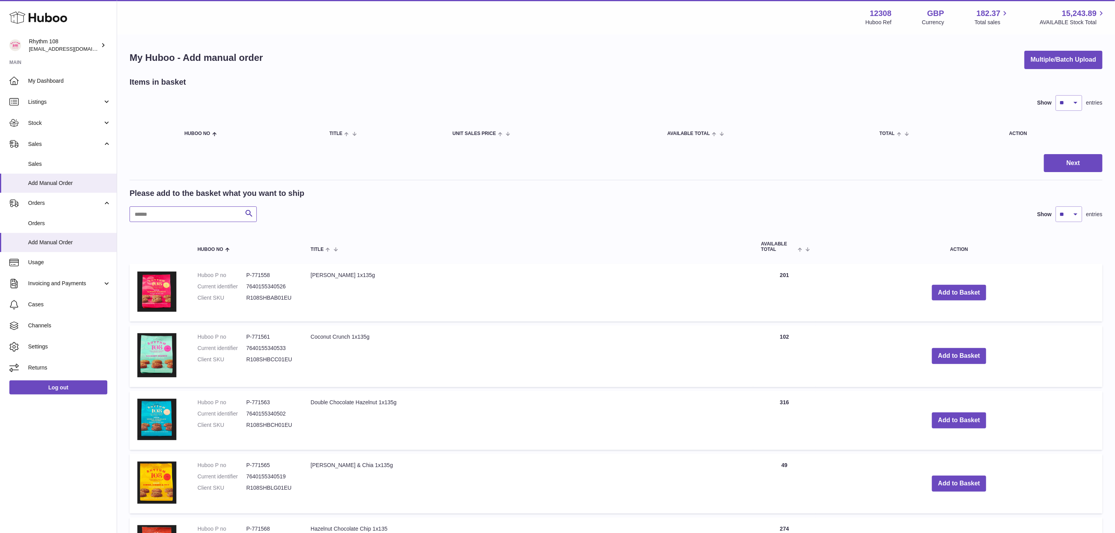
click at [190, 217] on input "text" at bounding box center [193, 214] width 127 height 16
click at [203, 218] on input "text" at bounding box center [193, 214] width 127 height 16
paste input "**********"
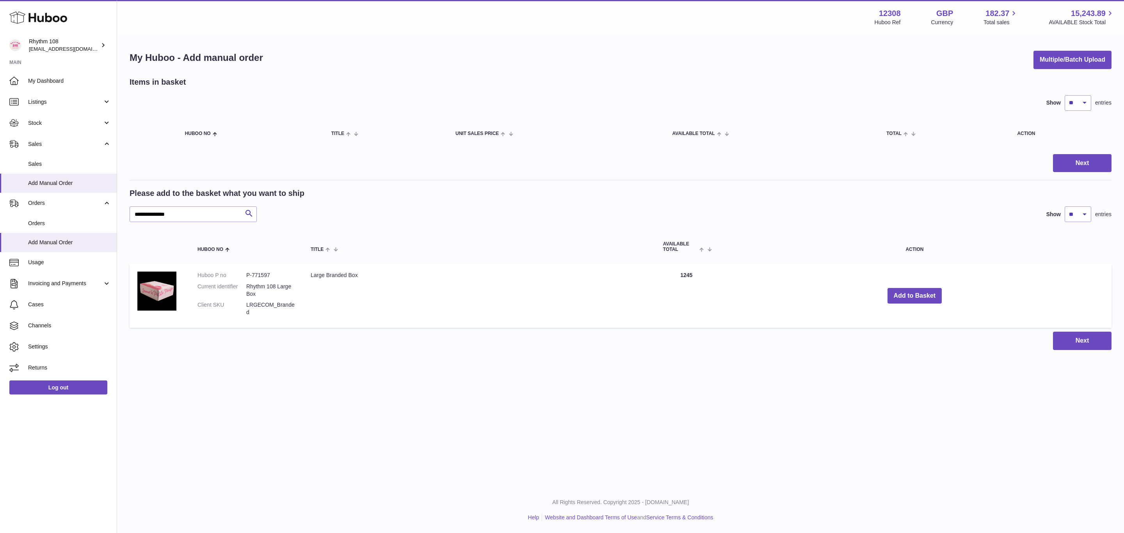
click at [941, 296] on td "Add to Basket" at bounding box center [914, 296] width 394 height 64
click at [926, 294] on button "Add to Basket" at bounding box center [914, 296] width 55 height 16
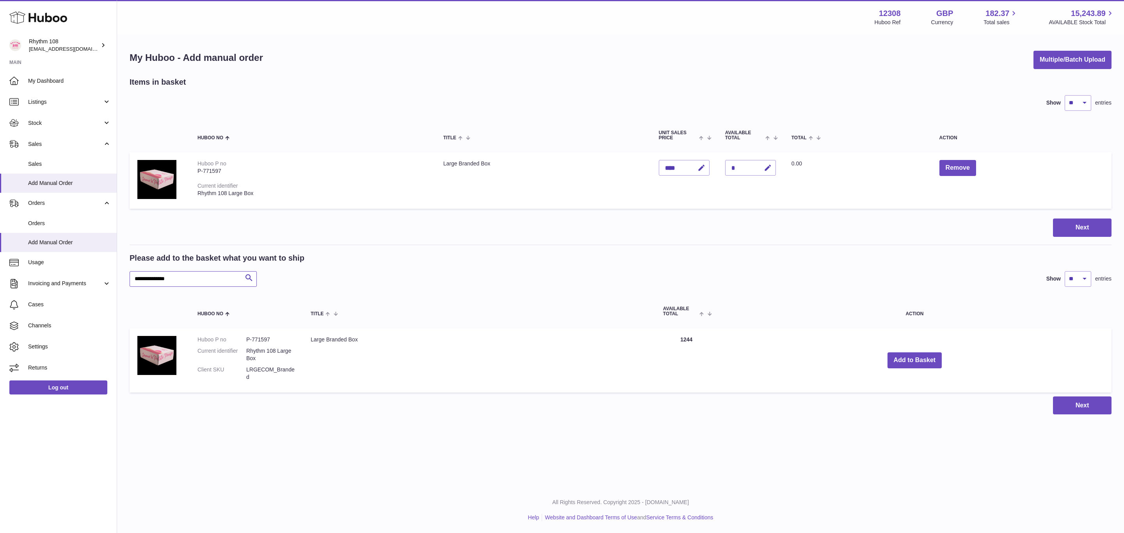
click at [202, 275] on input "**********" at bounding box center [193, 279] width 127 height 16
click at [198, 278] on input "**********" at bounding box center [193, 279] width 127 height 16
drag, startPoint x: 203, startPoint y: 277, endPoint x: 160, endPoint y: 281, distance: 42.7
click at [160, 282] on input "**********" at bounding box center [193, 279] width 127 height 16
click at [160, 279] on input "**********" at bounding box center [193, 279] width 127 height 16
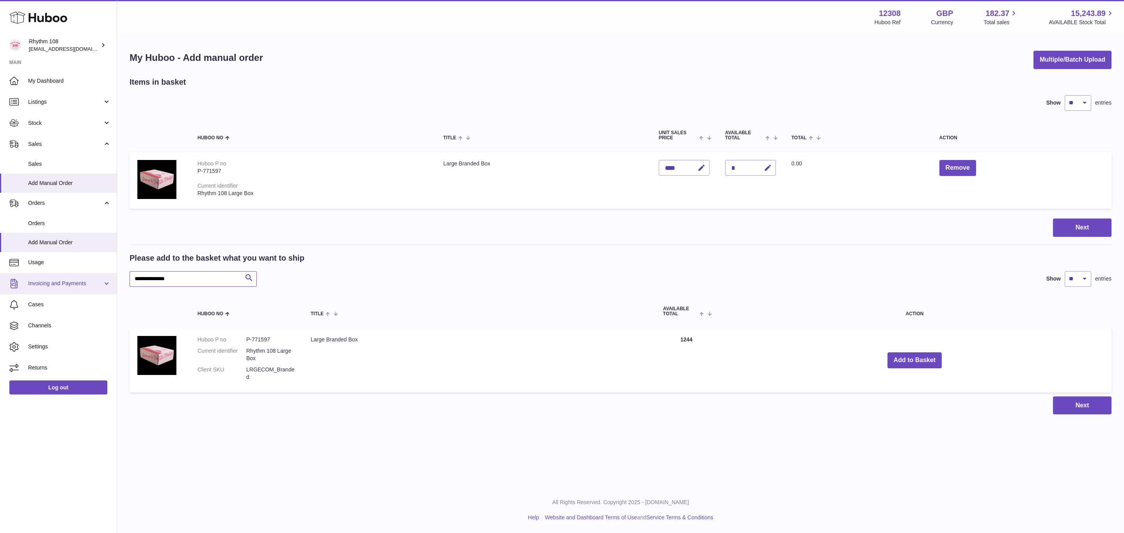
drag, startPoint x: 197, startPoint y: 279, endPoint x: 89, endPoint y: 279, distance: 108.1
click at [89, 279] on div "Huboo Rhythm 108 orders@rhythm108.com Main My Dashboard Listings Not with Huboo…" at bounding box center [562, 266] width 1124 height 533
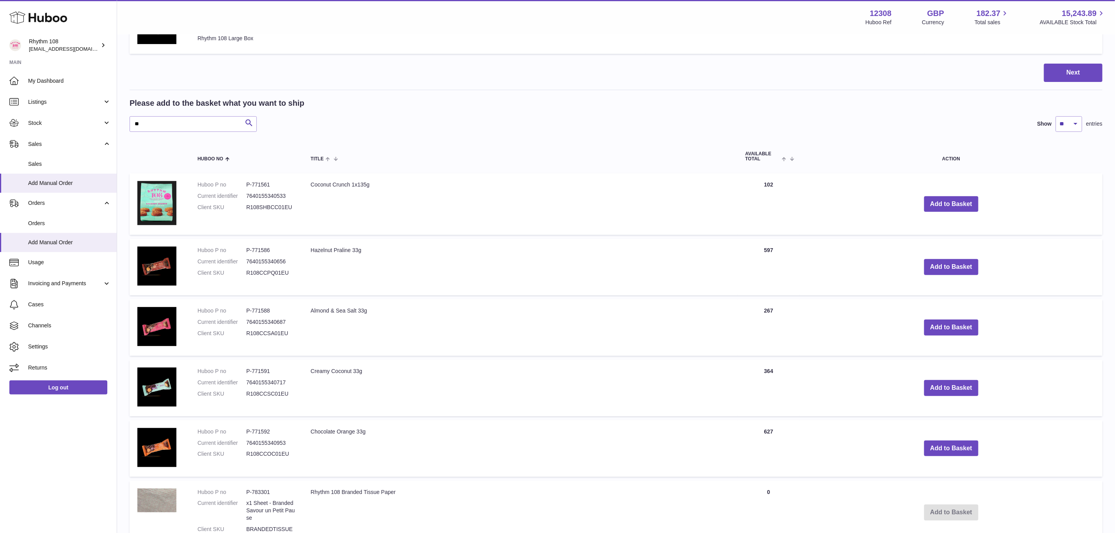
scroll to position [176, 0]
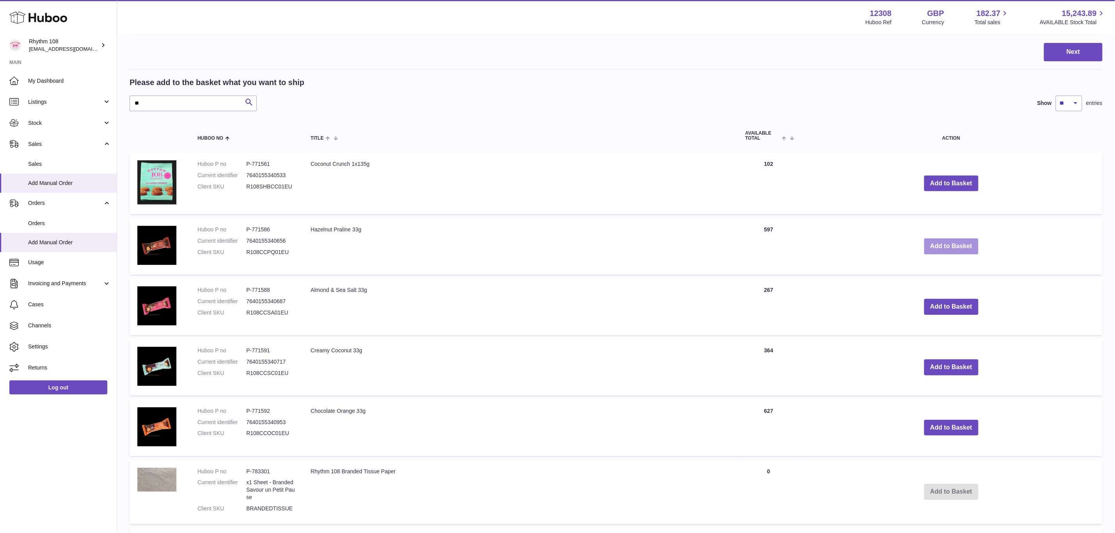
click at [951, 246] on button "Add to Basket" at bounding box center [951, 246] width 55 height 16
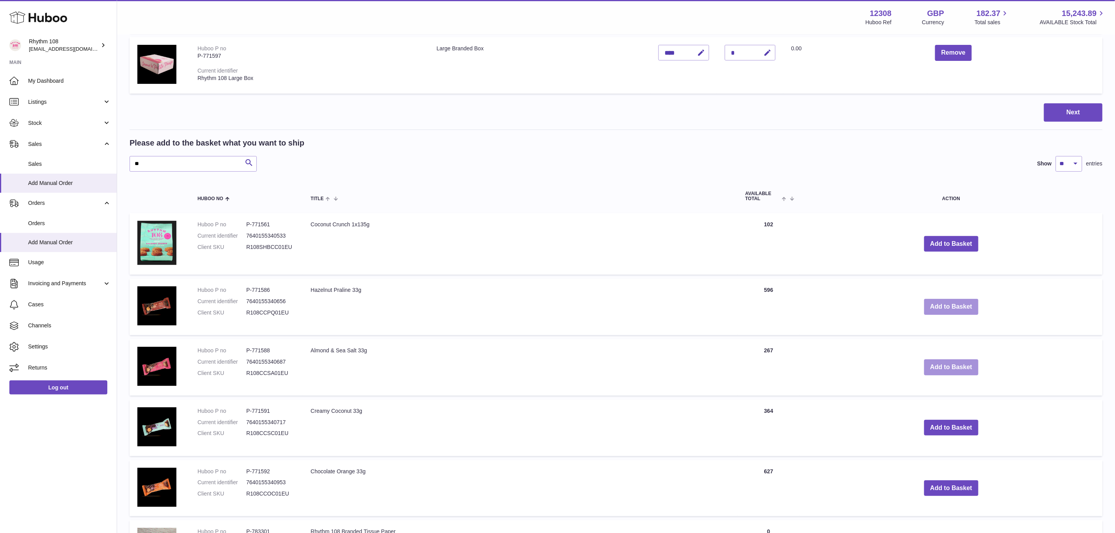
scroll to position [236, 0]
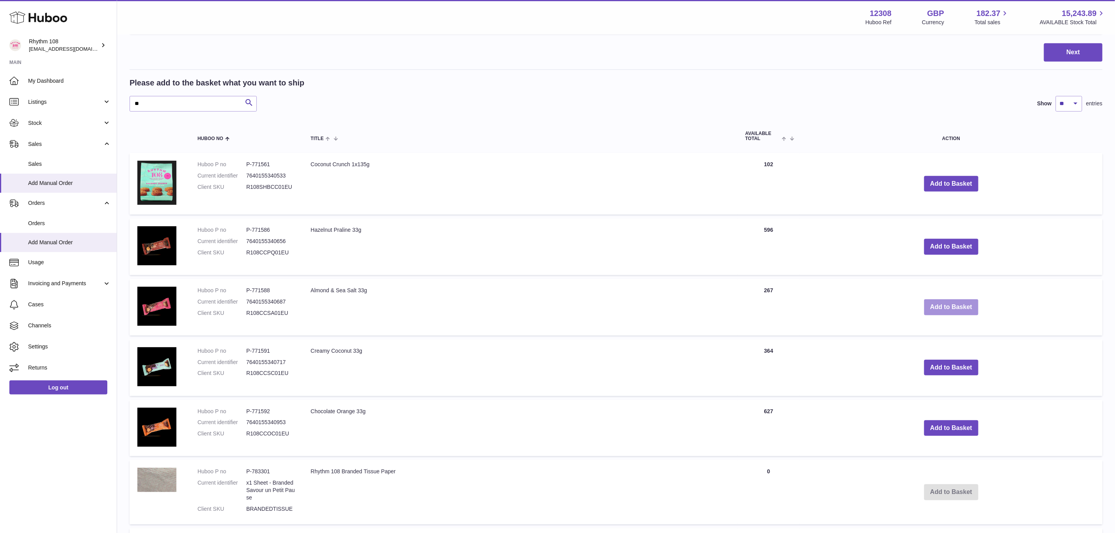
click at [959, 306] on button "Add to Basket" at bounding box center [951, 307] width 55 height 16
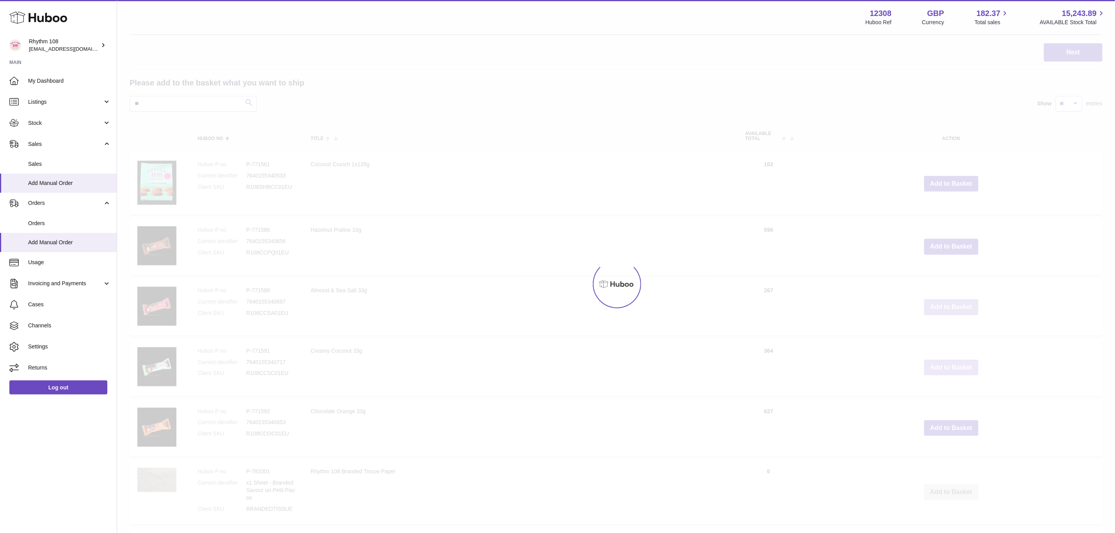
scroll to position [296, 0]
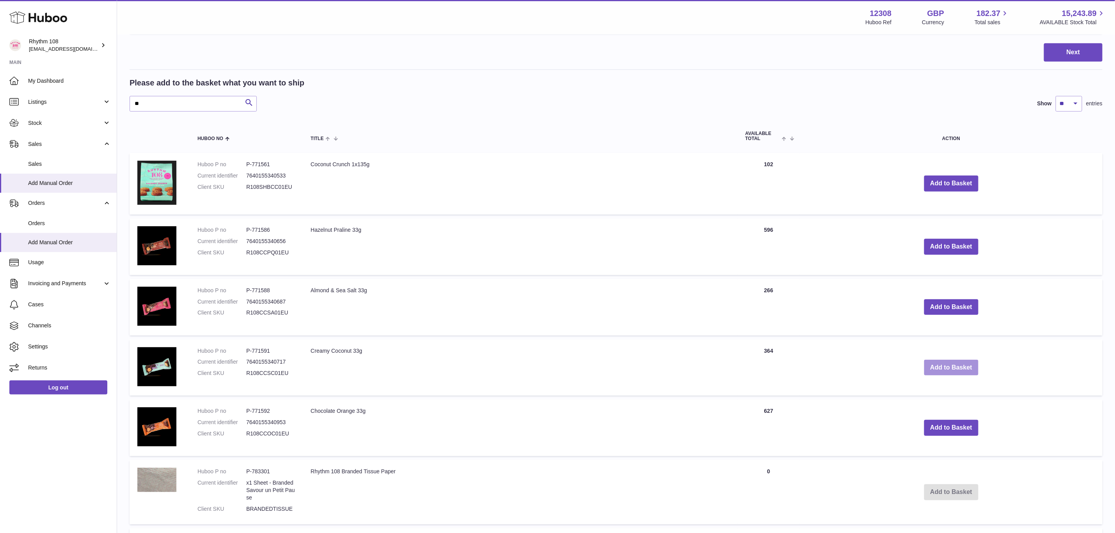
click at [966, 364] on button "Add to Basket" at bounding box center [951, 368] width 55 height 16
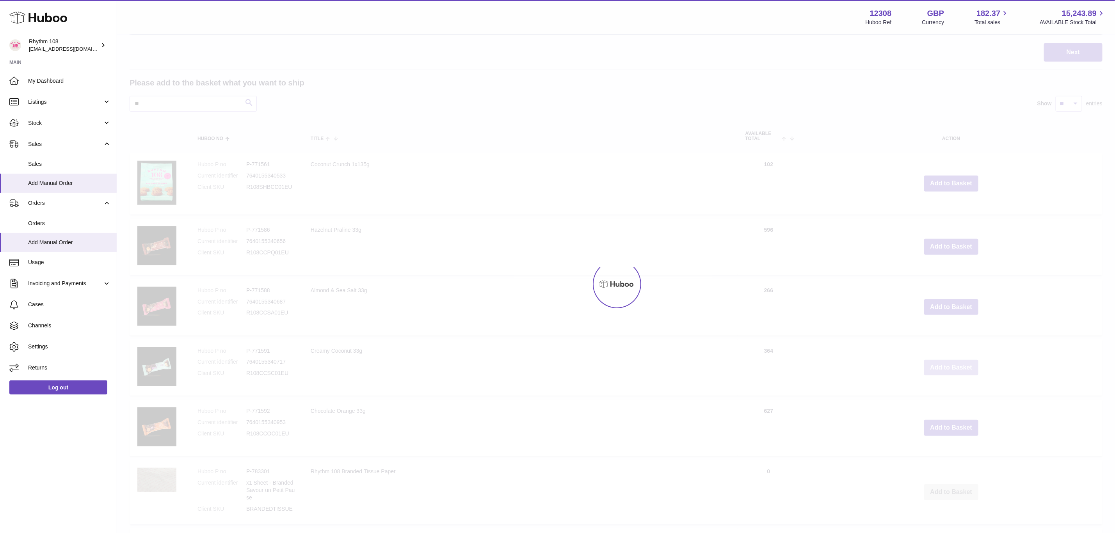
scroll to position [356, 0]
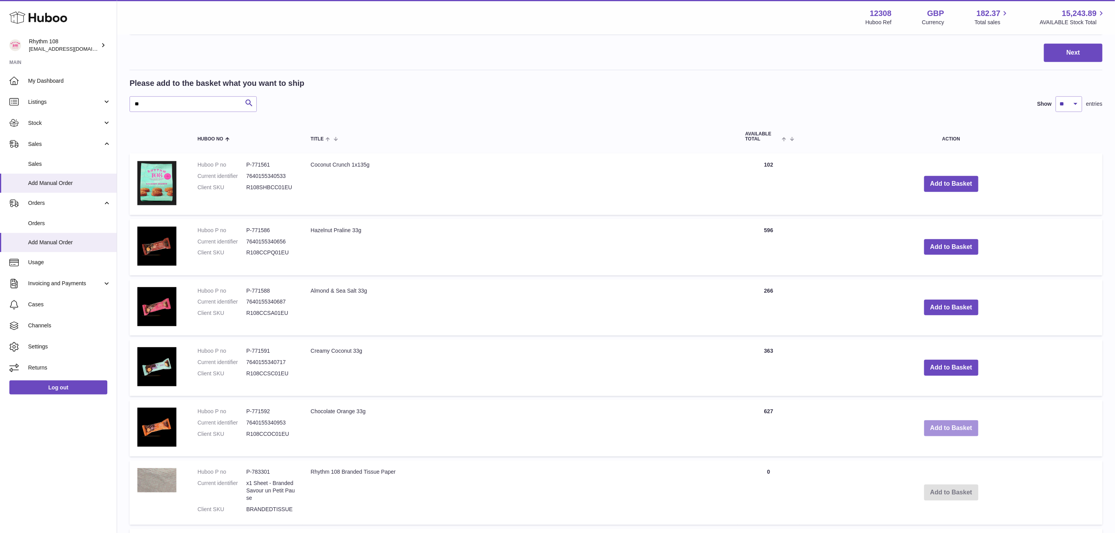
click at [971, 429] on button "Add to Basket" at bounding box center [951, 428] width 55 height 16
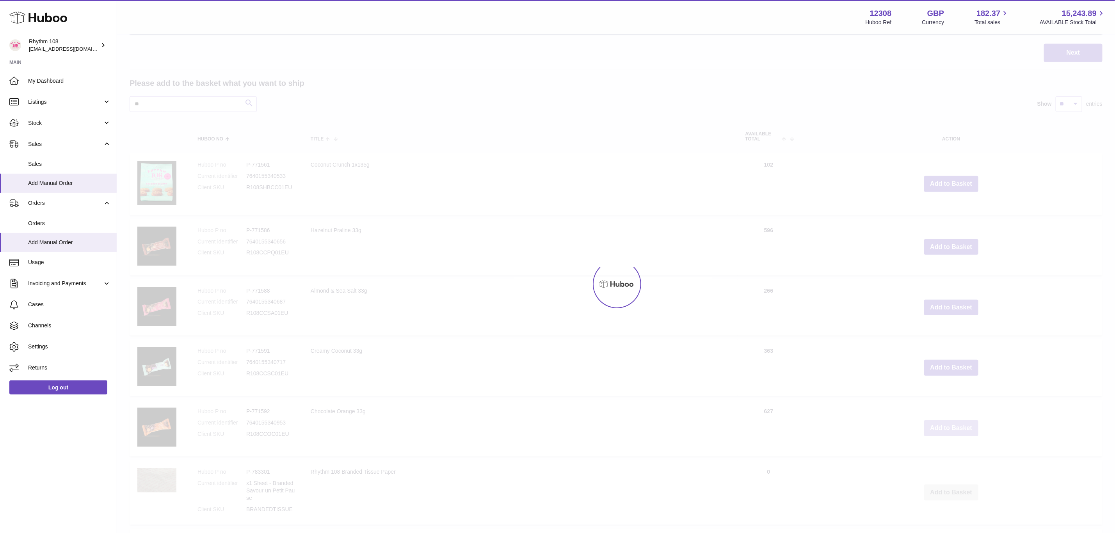
scroll to position [417, 0]
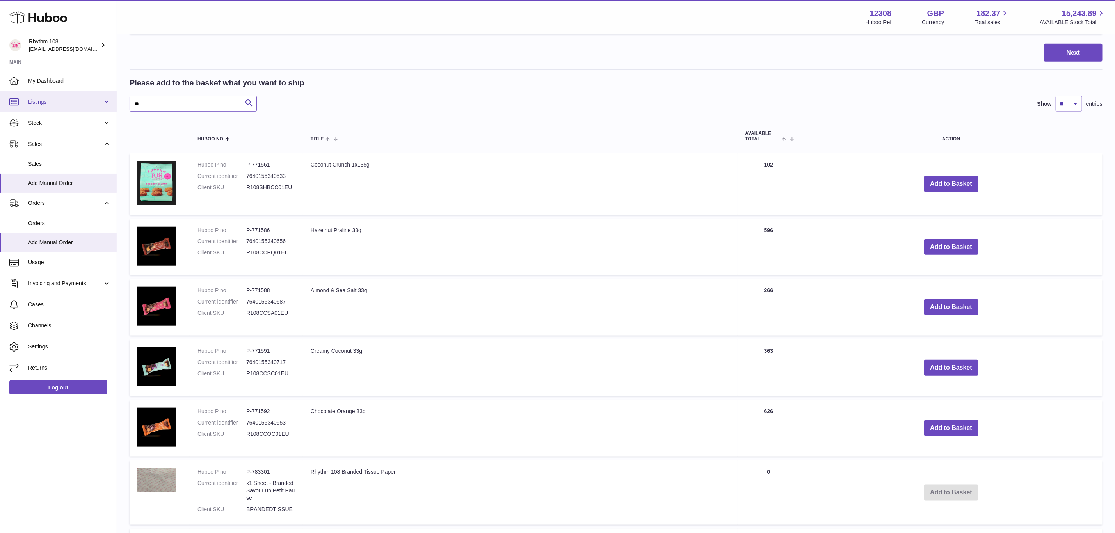
drag, startPoint x: 181, startPoint y: 103, endPoint x: 112, endPoint y: 101, distance: 69.1
click at [112, 101] on div "Huboo Rhythm 108 orders@rhythm108.com Main My Dashboard Listings Not with Huboo…" at bounding box center [557, 248] width 1115 height 1331
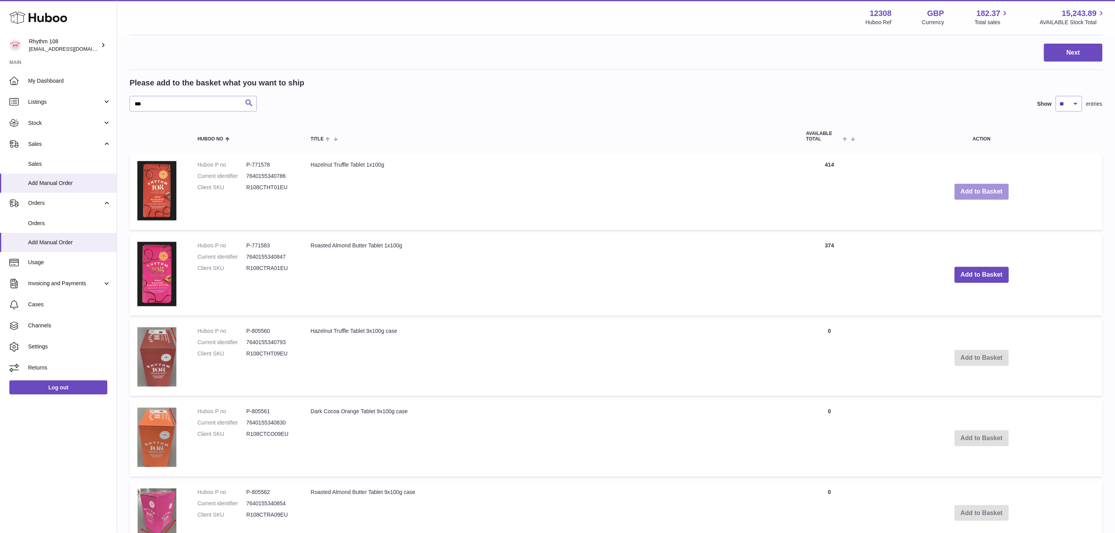
click at [967, 188] on button "Add to Basket" at bounding box center [981, 192] width 55 height 16
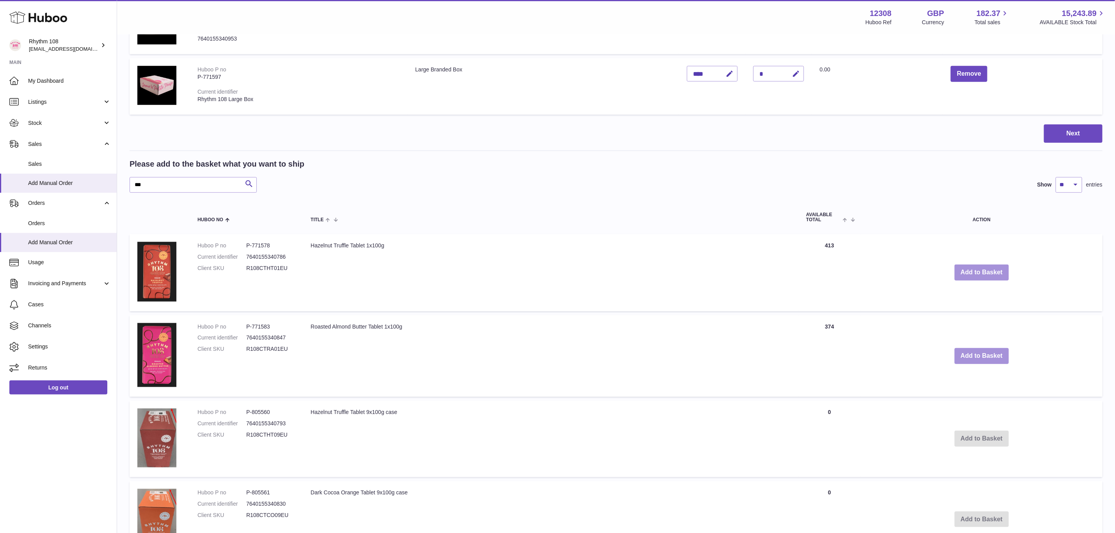
scroll to position [497, 0]
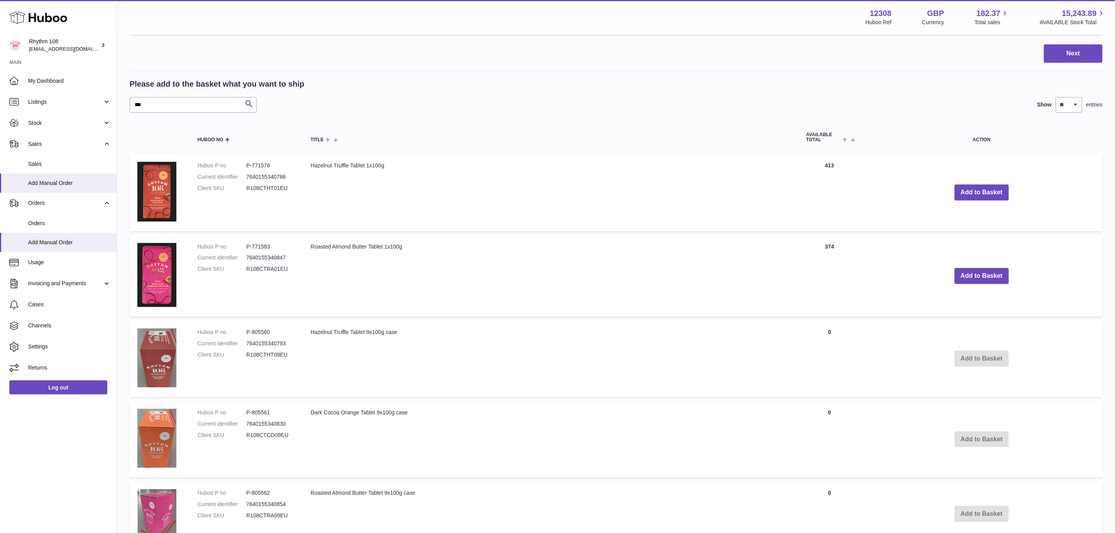
click at [991, 281] on td "Add to Basket" at bounding box center [981, 276] width 241 height 82
click at [991, 276] on button "Add to Basket" at bounding box center [981, 276] width 55 height 16
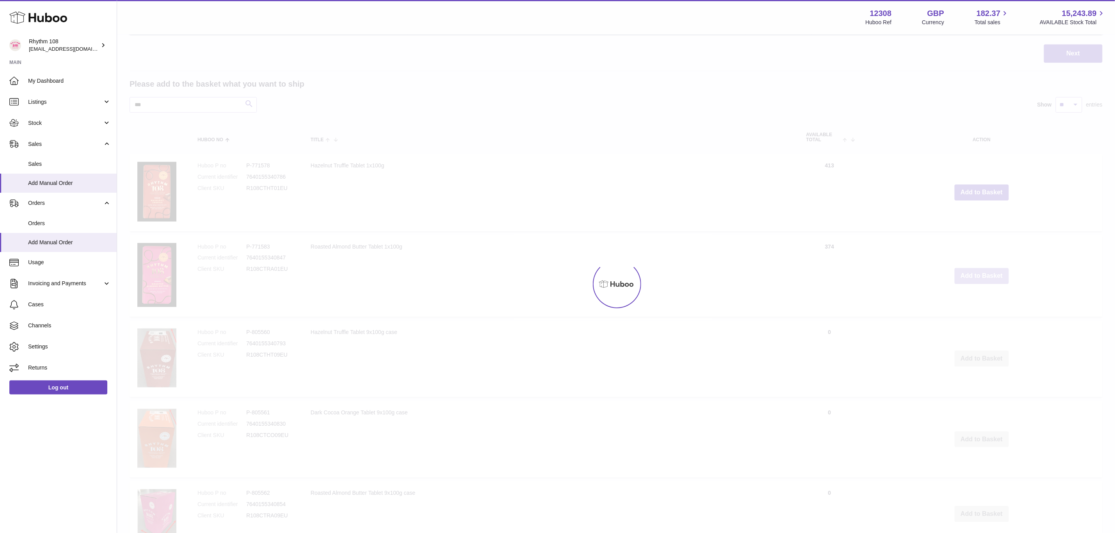
scroll to position [582, 0]
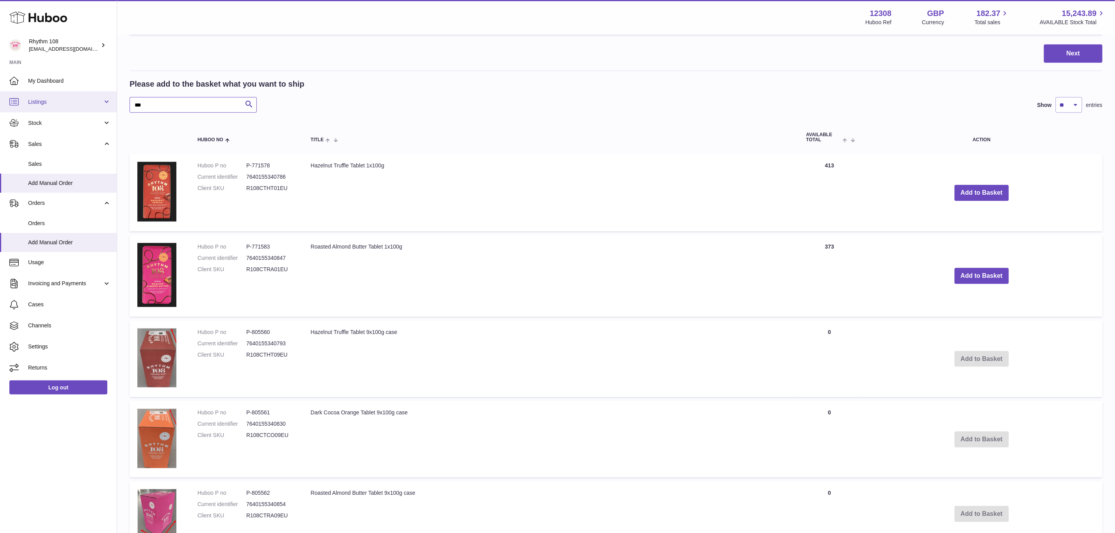
drag, startPoint x: 158, startPoint y: 104, endPoint x: 105, endPoint y: 103, distance: 52.7
click at [105, 103] on div "Huboo Rhythm 108 orders@rhythm108.com Main My Dashboard Listings Not with Huboo…" at bounding box center [557, 228] width 1115 height 1620
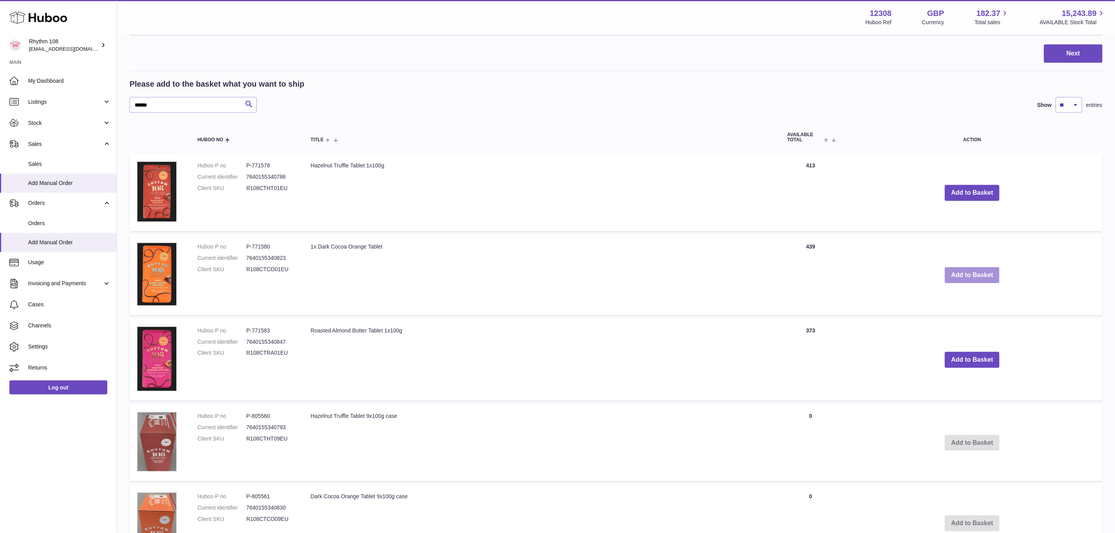
click at [968, 273] on button "Add to Basket" at bounding box center [971, 275] width 55 height 16
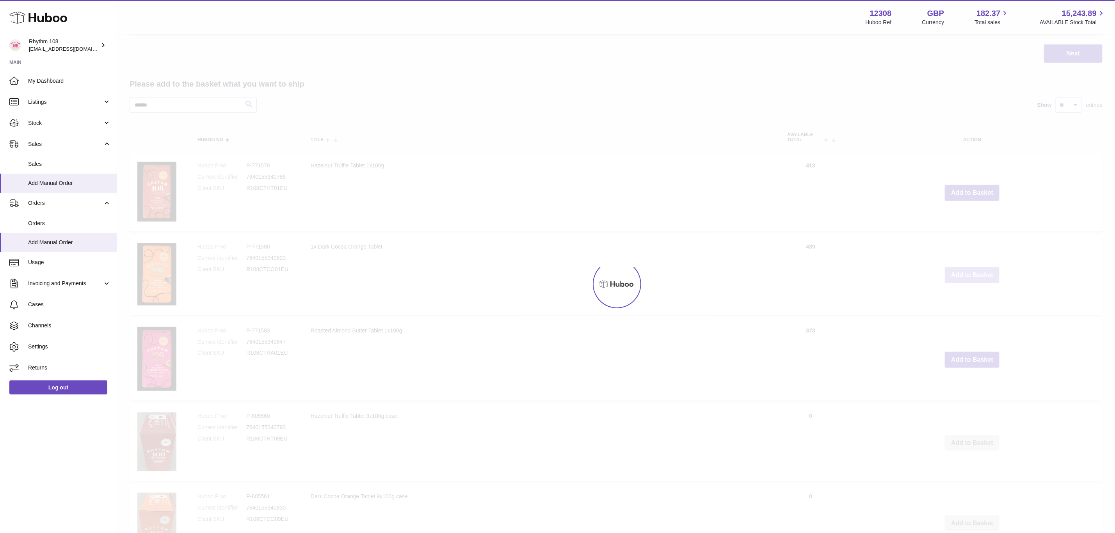
scroll to position [666, 0]
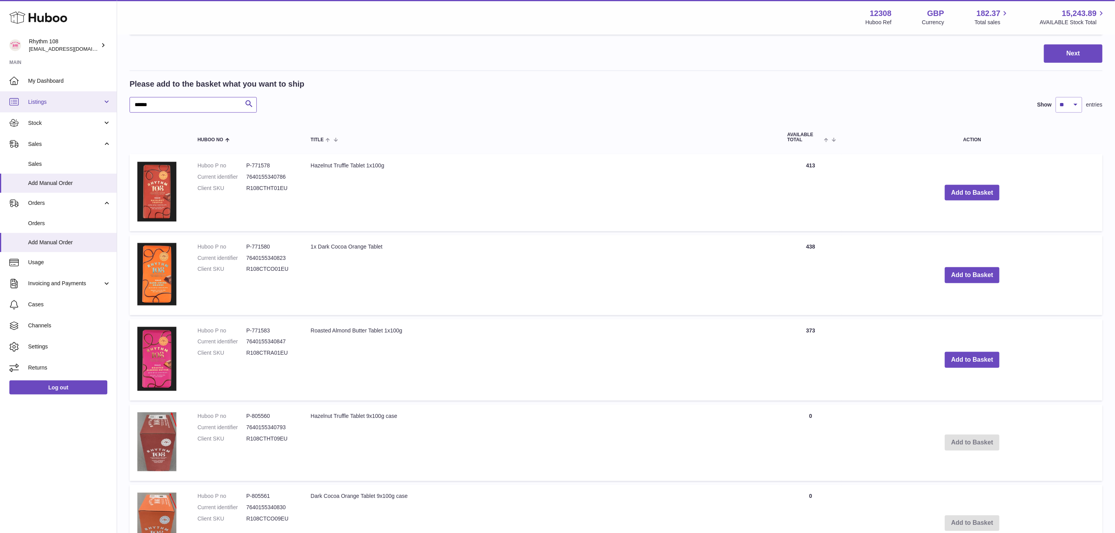
drag, startPoint x: 181, startPoint y: 98, endPoint x: 98, endPoint y: 99, distance: 83.9
click at [98, 99] on div "Huboo Rhythm 108 orders@rhythm108.com Main My Dashboard Listings Not with Huboo…" at bounding box center [557, 160] width 1115 height 1652
type input "**"
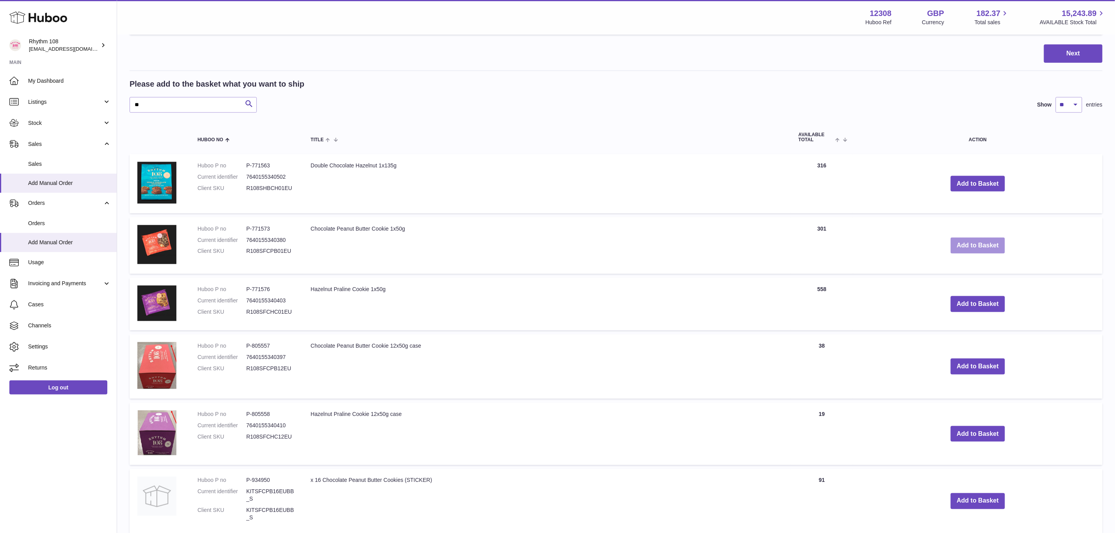
click at [986, 238] on button "Add to Basket" at bounding box center [977, 246] width 55 height 16
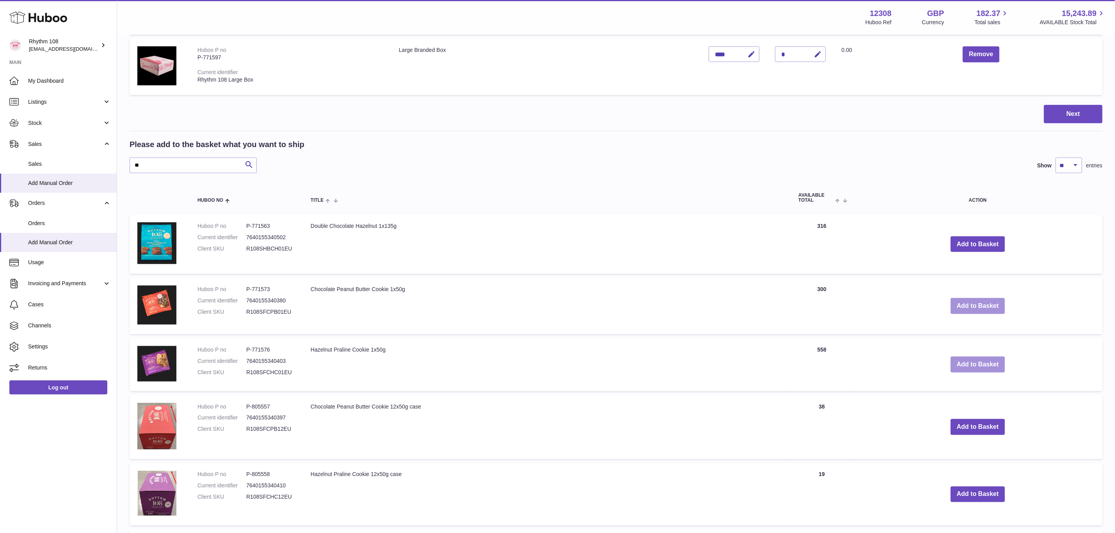
scroll to position [726, 0]
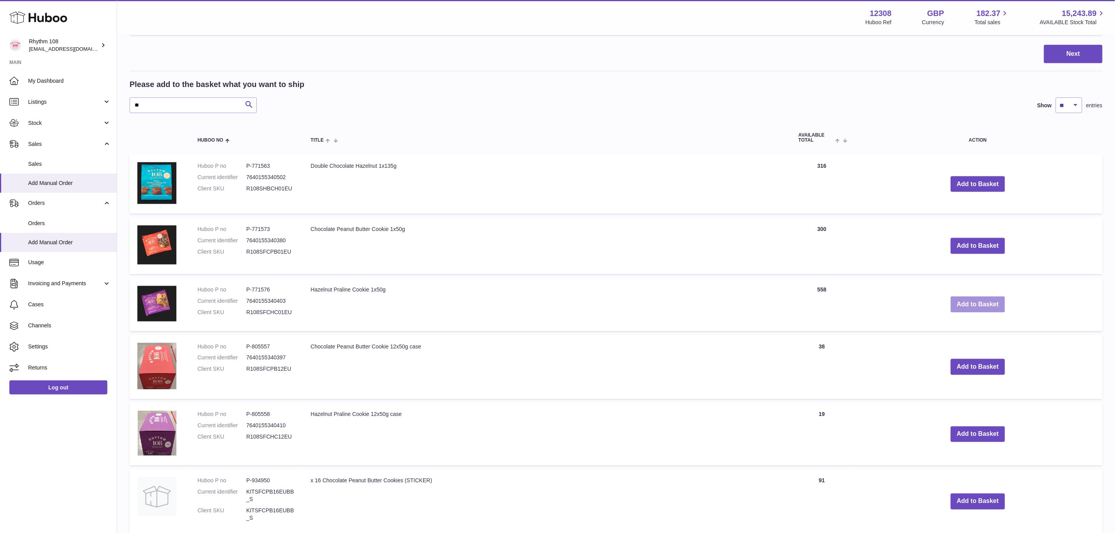
click at [991, 298] on button "Add to Basket" at bounding box center [977, 304] width 55 height 16
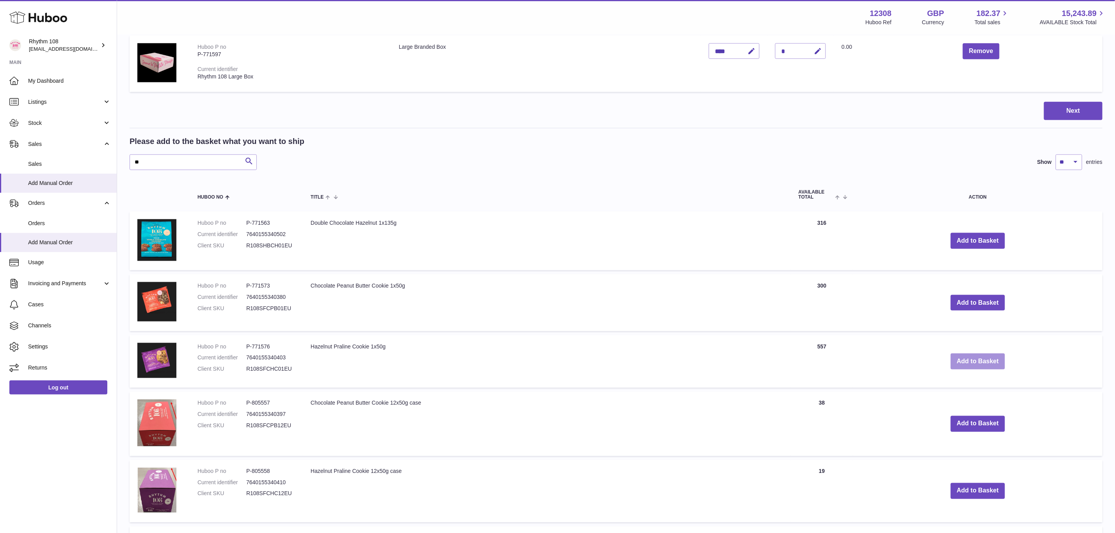
scroll to position [783, 0]
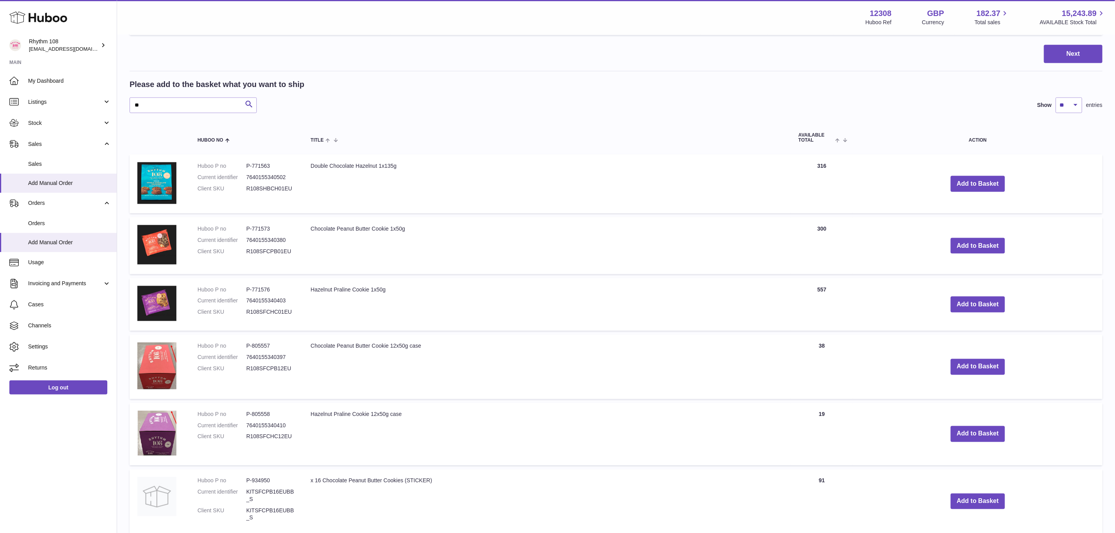
drag, startPoint x: 155, startPoint y: 92, endPoint x: 121, endPoint y: 99, distance: 34.7
click at [121, 99] on div "My Huboo - Add manual order Multiple/Batch Upload Items in basket Show ** ** **…" at bounding box center [616, 65] width 998 height 1626
drag, startPoint x: 156, startPoint y: 104, endPoint x: 89, endPoint y: 101, distance: 67.2
click at [89, 101] on div "Huboo Rhythm 108 orders@rhythm108.com Main My Dashboard Listings Not with Huboo…" at bounding box center [557, 70] width 1115 height 1707
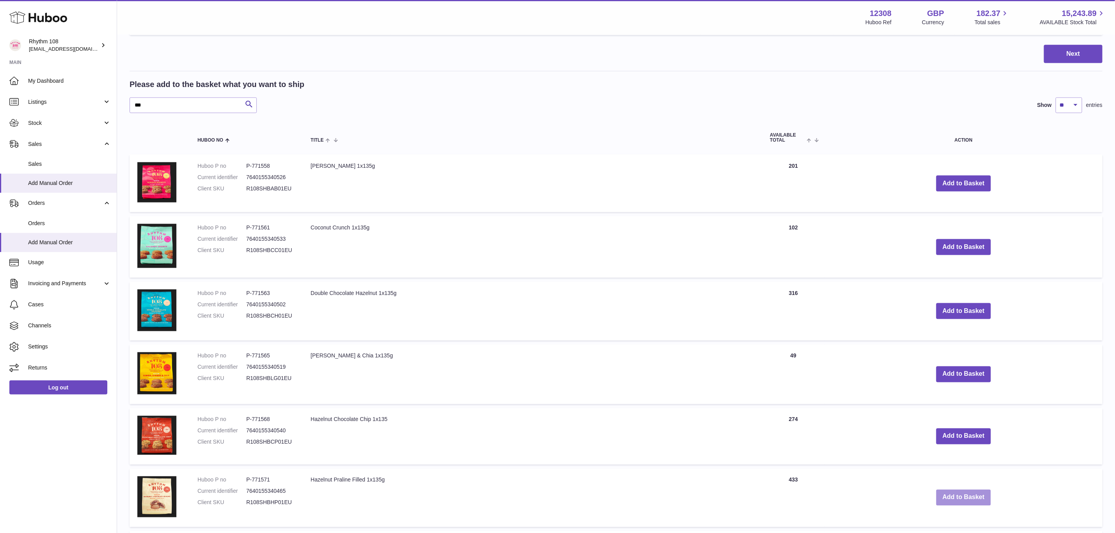
click at [965, 490] on button "Add to Basket" at bounding box center [963, 498] width 55 height 16
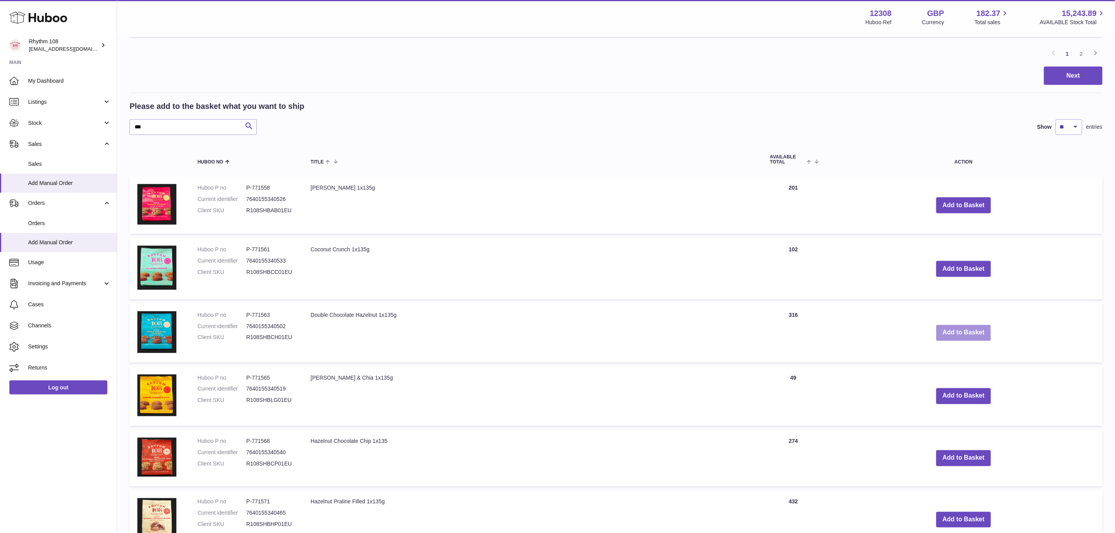
click at [947, 331] on button "Add to Basket" at bounding box center [963, 333] width 55 height 16
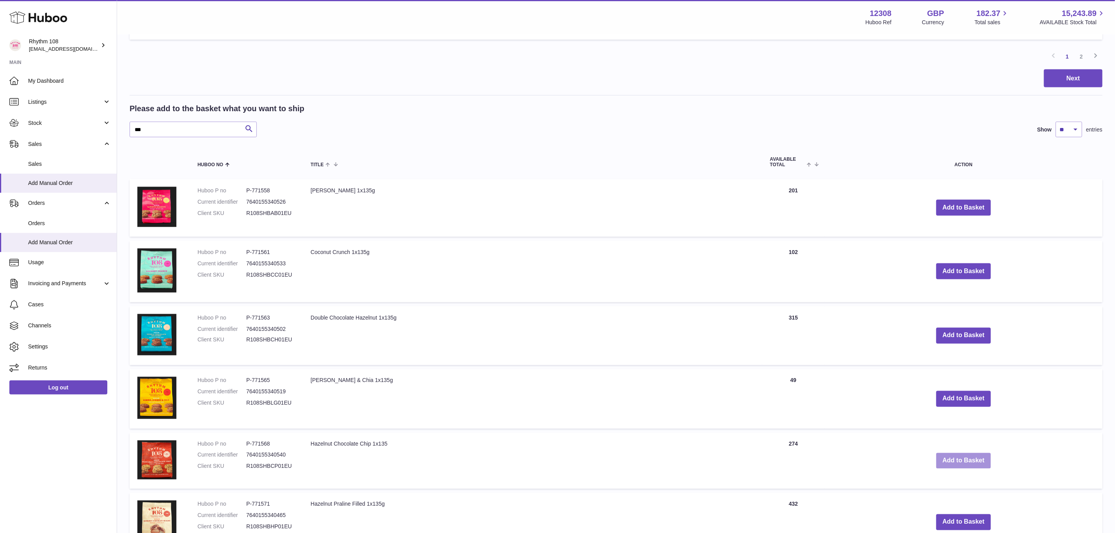
click at [971, 453] on button "Add to Basket" at bounding box center [963, 461] width 55 height 16
click at [959, 200] on button "Add to Basket" at bounding box center [963, 208] width 55 height 16
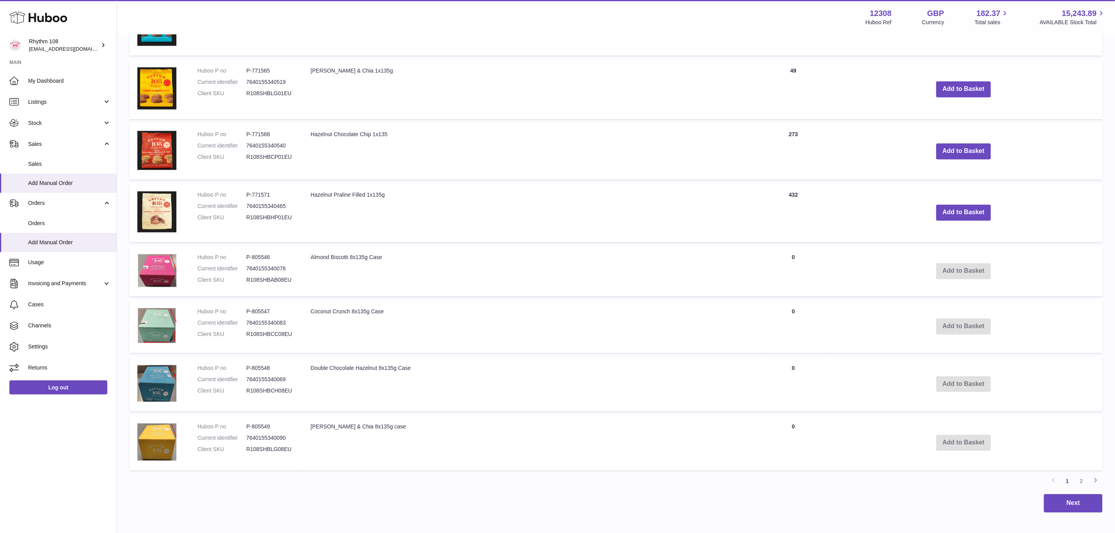
scroll to position [1129, 0]
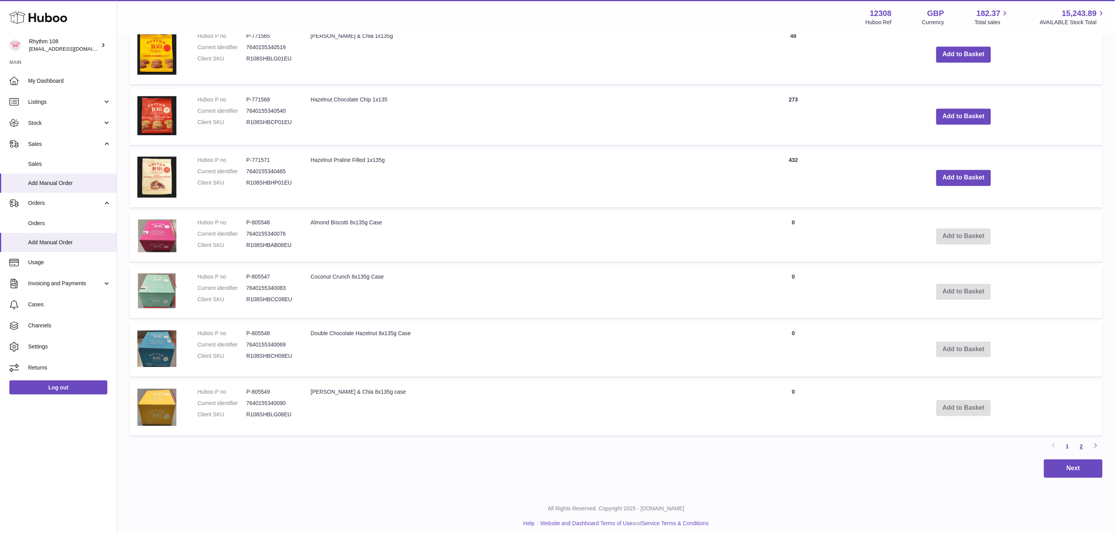
click at [1082, 439] on link "2" at bounding box center [1081, 446] width 14 height 14
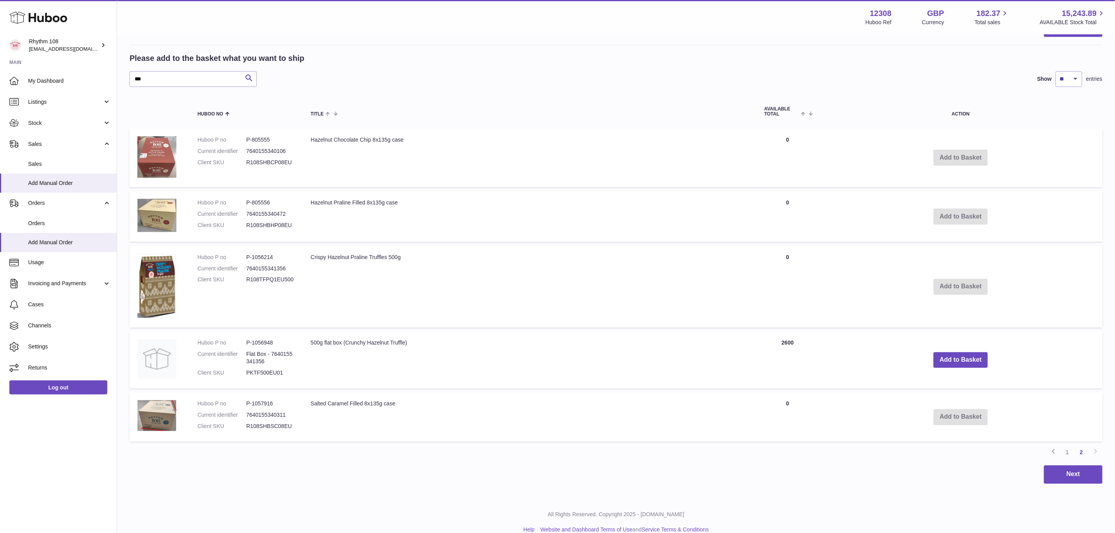
scroll to position [842, 0]
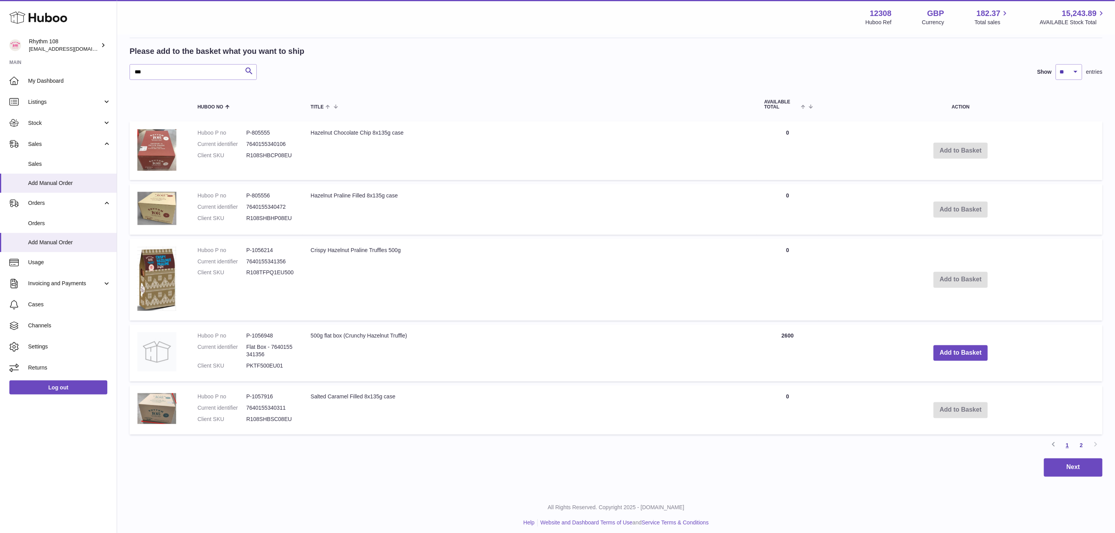
click at [1065, 441] on link "1" at bounding box center [1067, 445] width 14 height 14
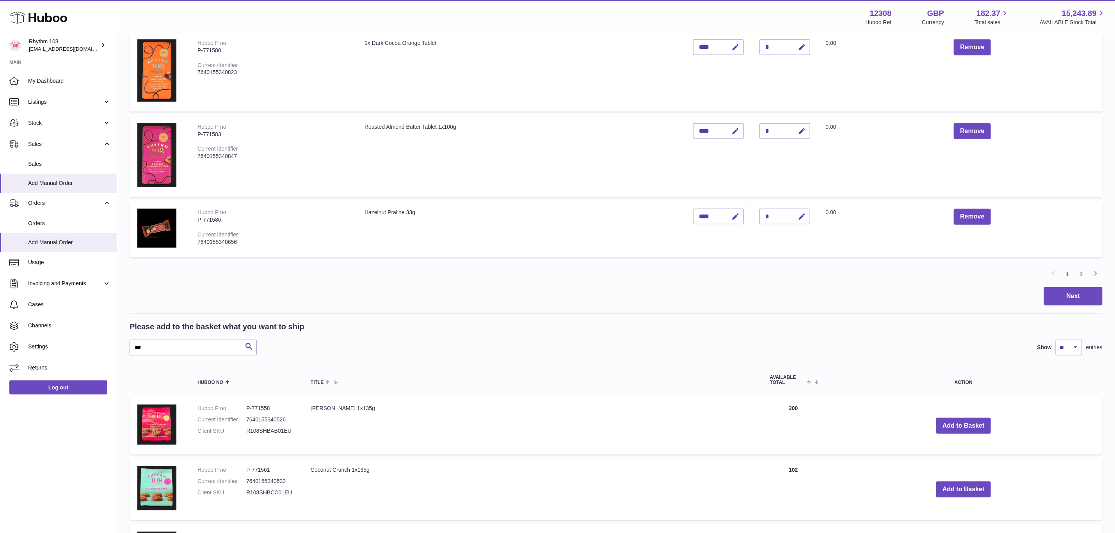
scroll to position [585, 0]
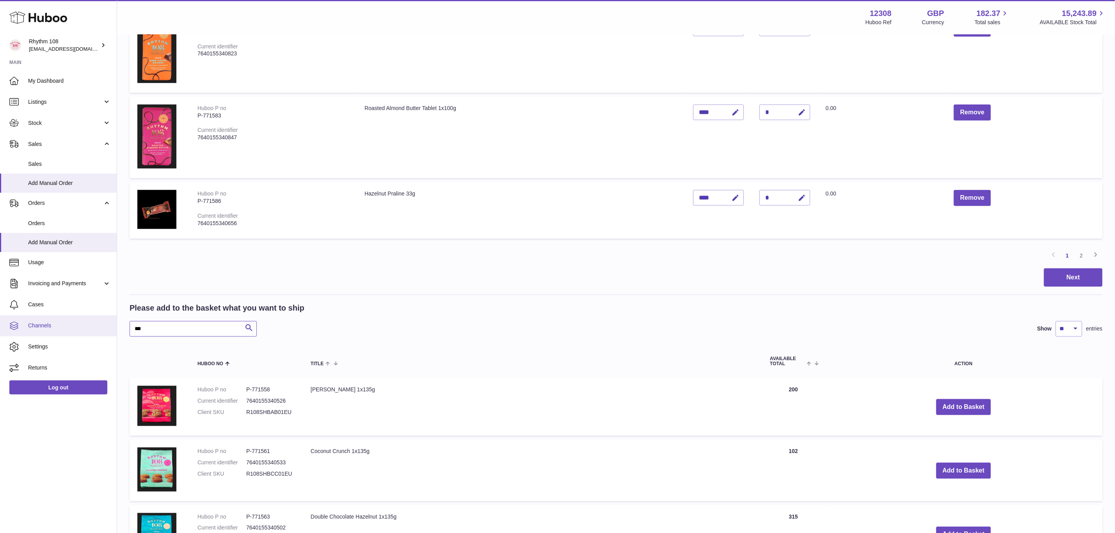
drag, startPoint x: 163, startPoint y: 318, endPoint x: 113, endPoint y: 319, distance: 49.9
click at [113, 319] on div "Huboo Rhythm 108 orders@rhythm108.com Main My Dashboard Listings Not with Huboo…" at bounding box center [557, 248] width 1115 height 1667
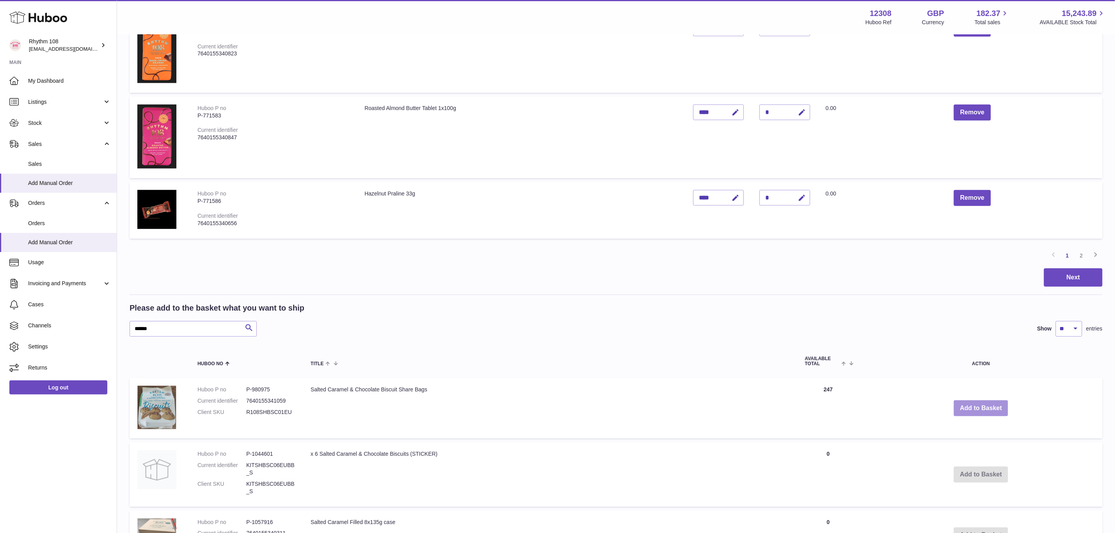
click at [967, 407] on button "Add to Basket" at bounding box center [980, 408] width 55 height 16
click at [1083, 253] on link "2" at bounding box center [1081, 256] width 14 height 14
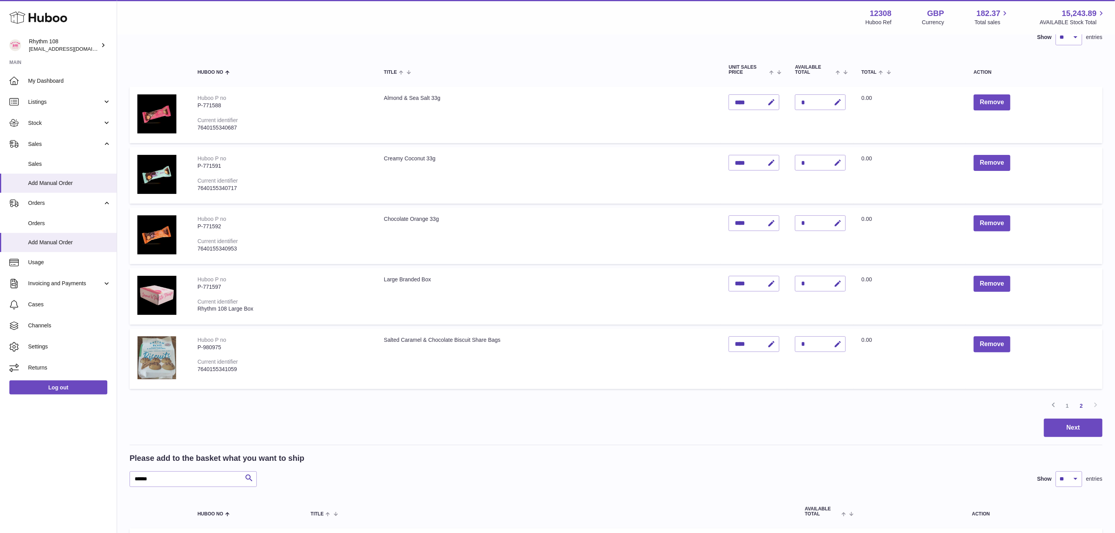
scroll to position [94, 0]
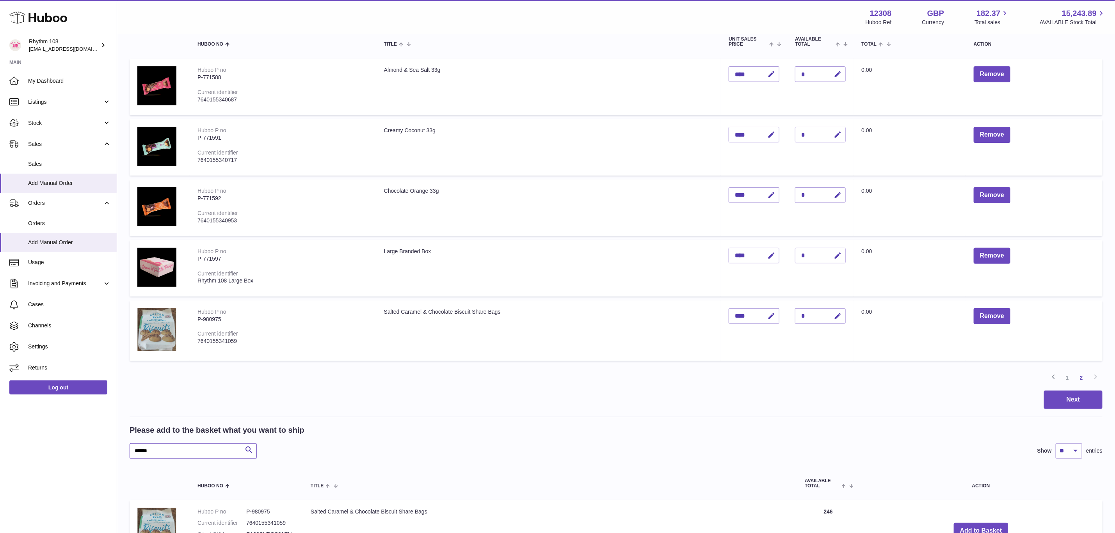
drag, startPoint x: 174, startPoint y: 453, endPoint x: 92, endPoint y: 447, distance: 81.4
click at [92, 447] on div "Huboo Rhythm 108 orders@rhythm108.com Main My Dashboard Listings Not with Huboo…" at bounding box center [557, 335] width 1115 height 859
type input "*****"
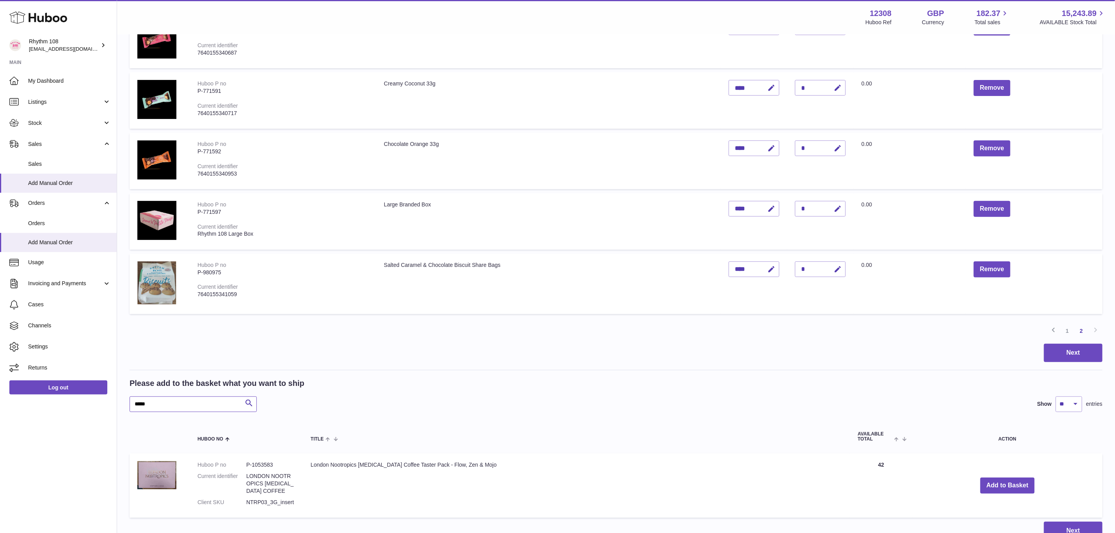
scroll to position [205, 0]
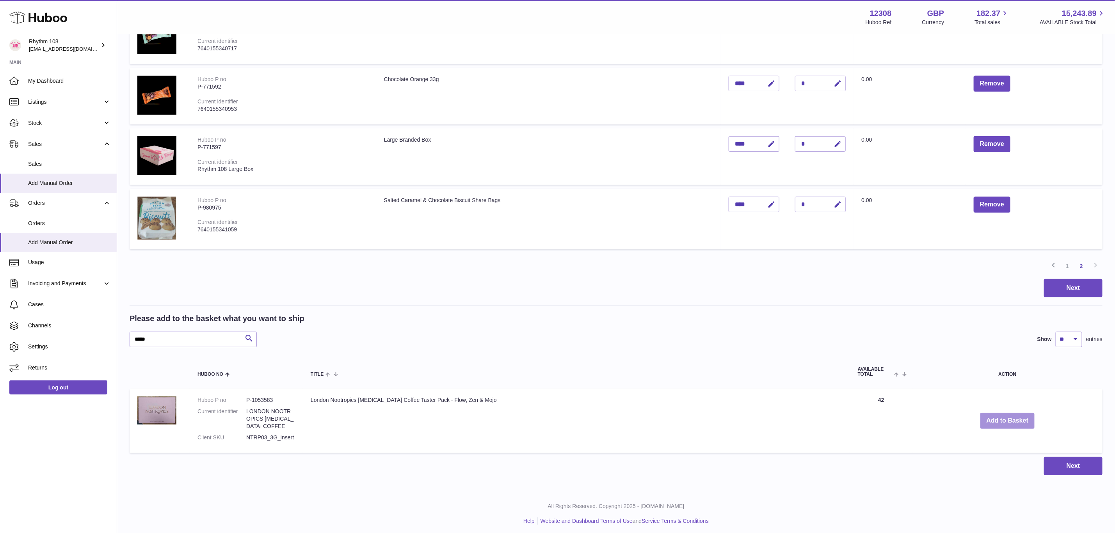
click at [995, 422] on button "Add to Basket" at bounding box center [1007, 421] width 55 height 16
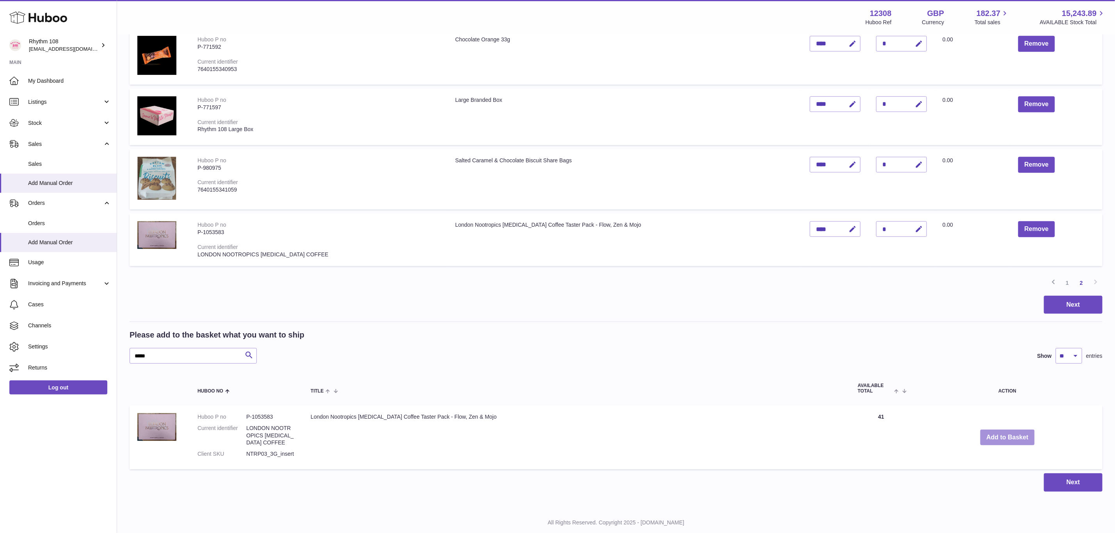
scroll to position [261, 0]
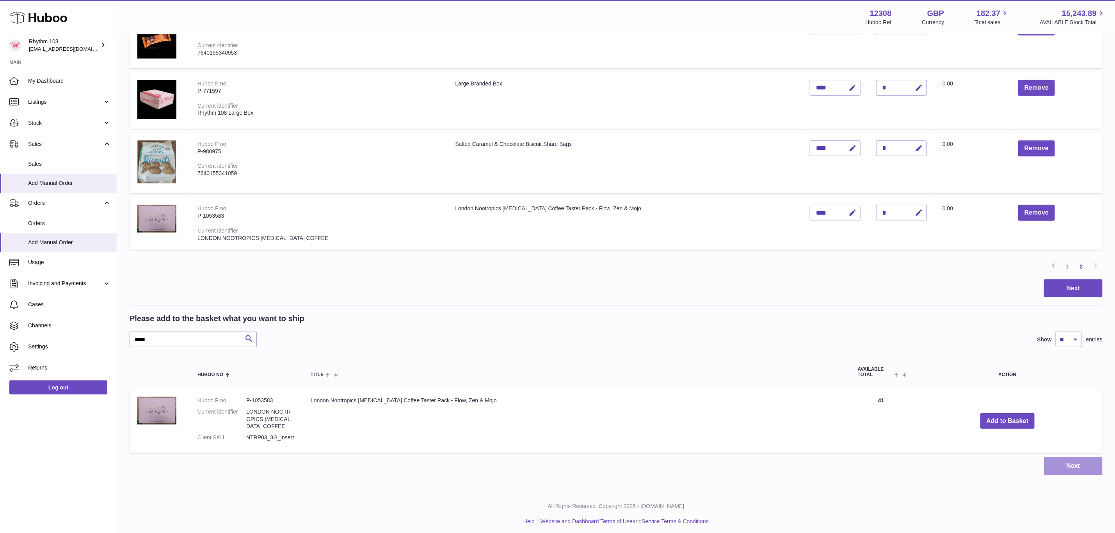
click at [1083, 463] on button "Next" at bounding box center [1073, 466] width 59 height 18
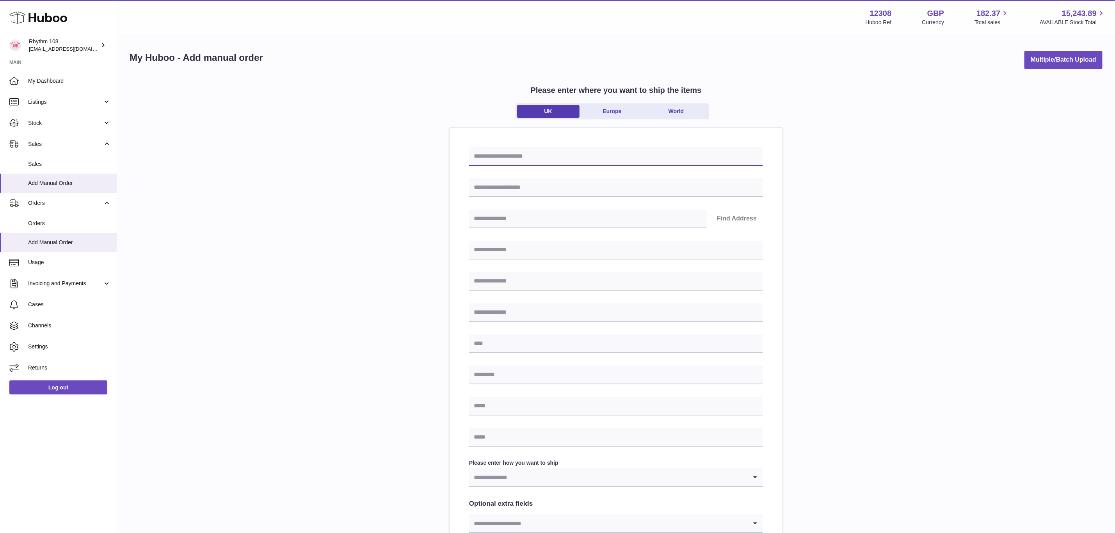
click at [573, 158] on input "text" at bounding box center [616, 156] width 294 height 19
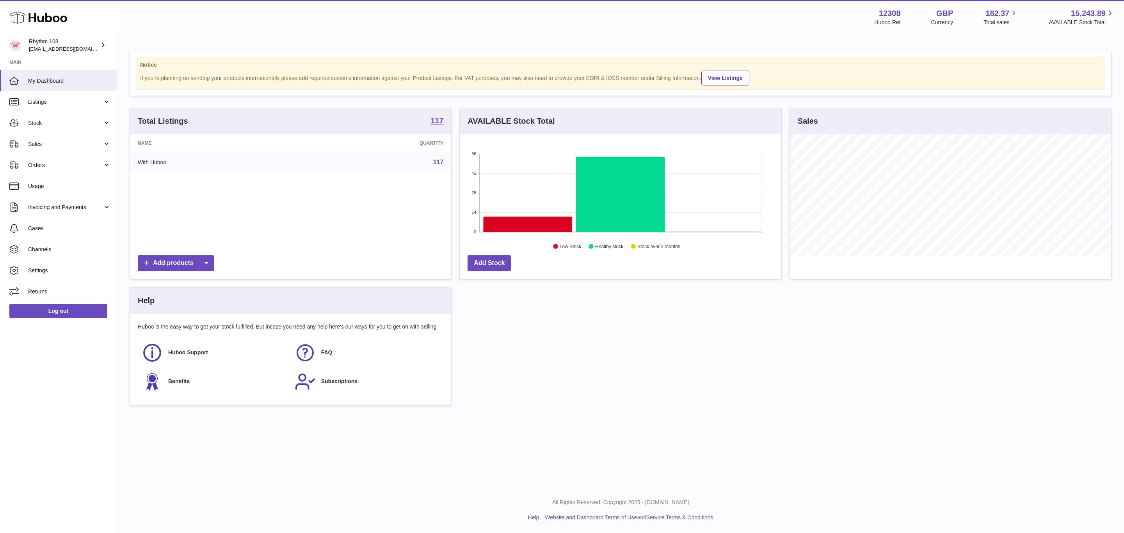
scroll to position [122, 321]
click at [46, 146] on span "Sales" at bounding box center [65, 143] width 75 height 7
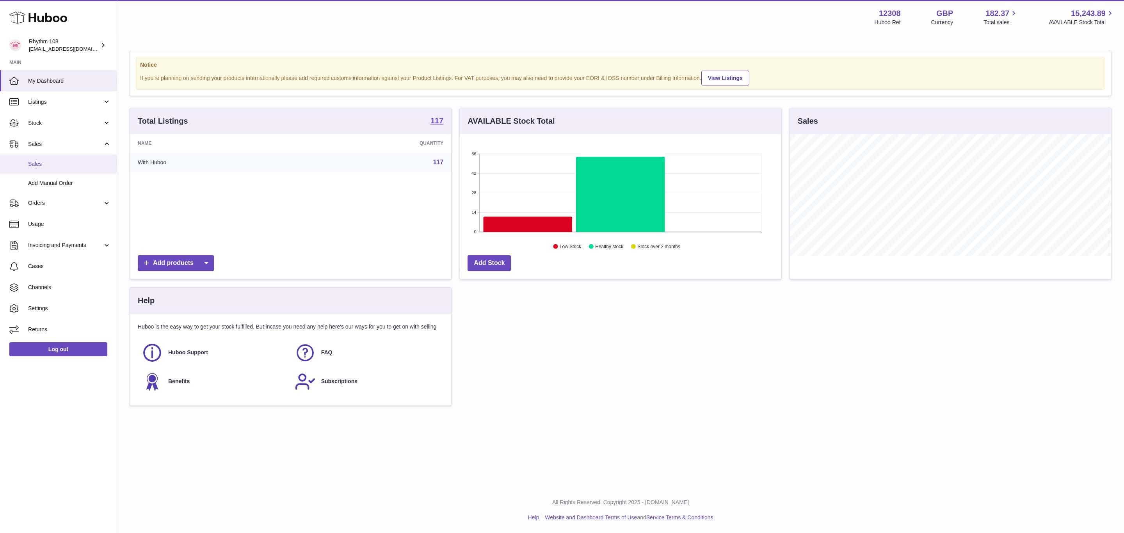
click at [51, 167] on span "Sales" at bounding box center [69, 163] width 83 height 7
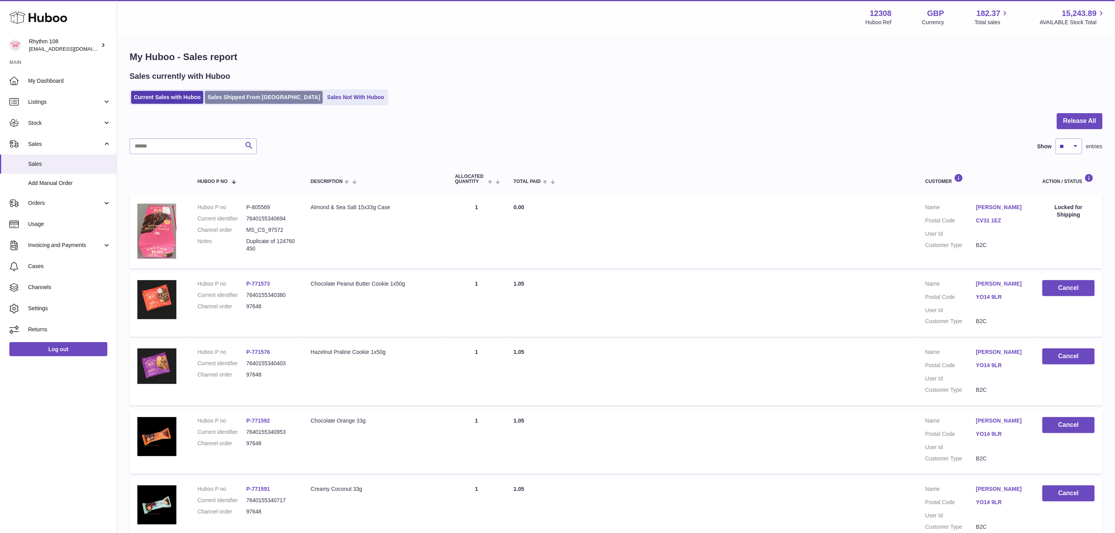
click at [246, 99] on link "Sales Shipped From [GEOGRAPHIC_DATA]" at bounding box center [264, 97] width 118 height 13
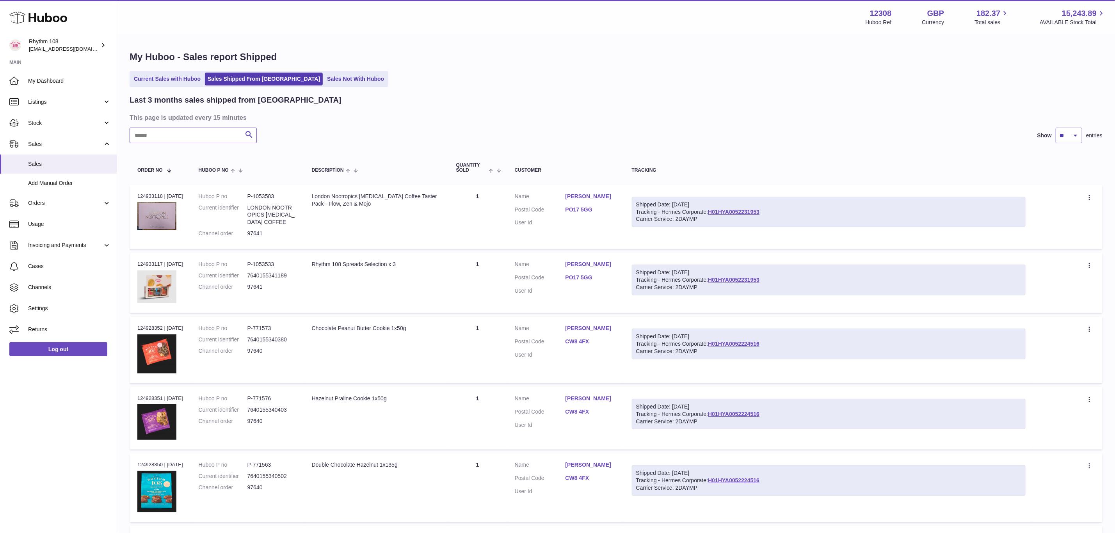
click at [208, 130] on input "text" at bounding box center [193, 136] width 127 height 16
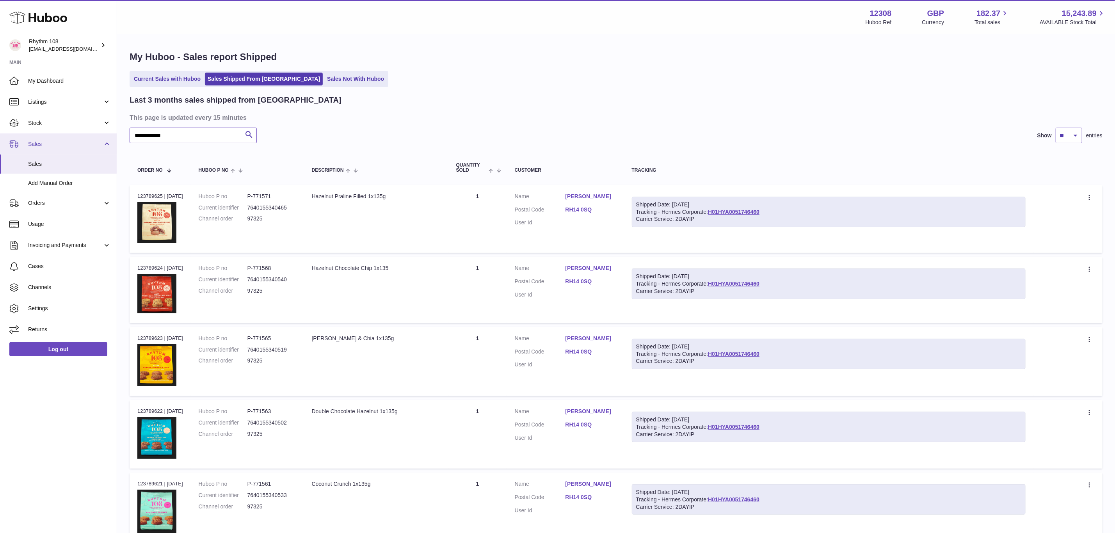
drag, startPoint x: 195, startPoint y: 139, endPoint x: 103, endPoint y: 142, distance: 91.7
click at [103, 142] on div "**********" at bounding box center [557, 478] width 1115 height 956
type input "*****"
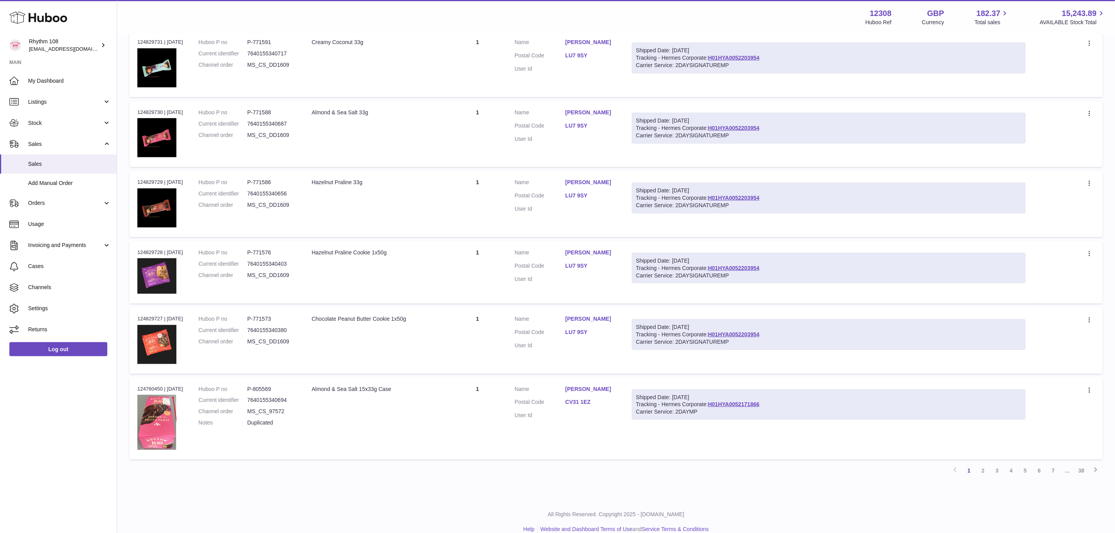
scroll to position [435, 0]
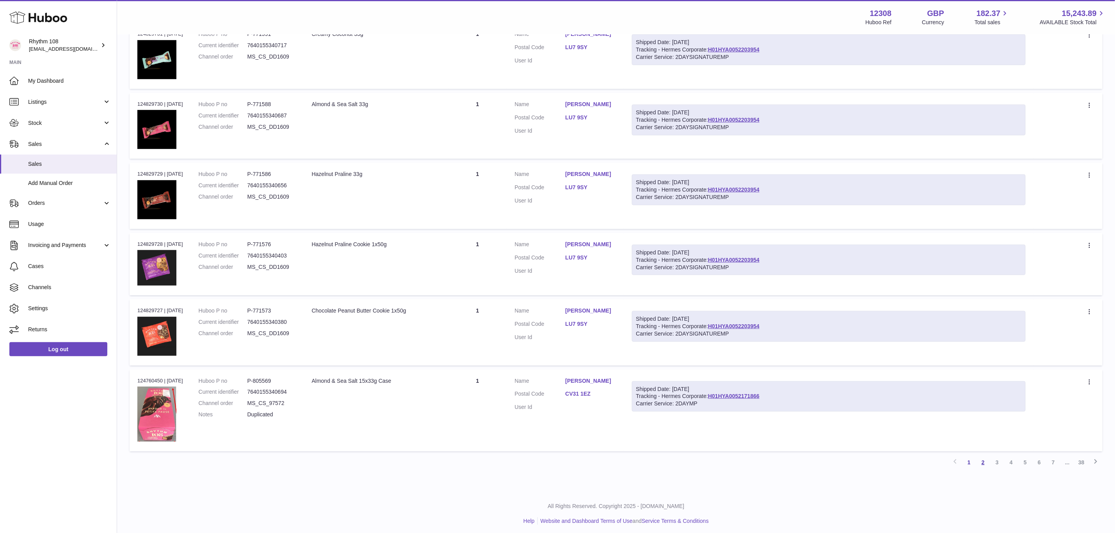
click at [984, 460] on link "2" at bounding box center [983, 462] width 14 height 14
